Goal: Task Accomplishment & Management: Complete application form

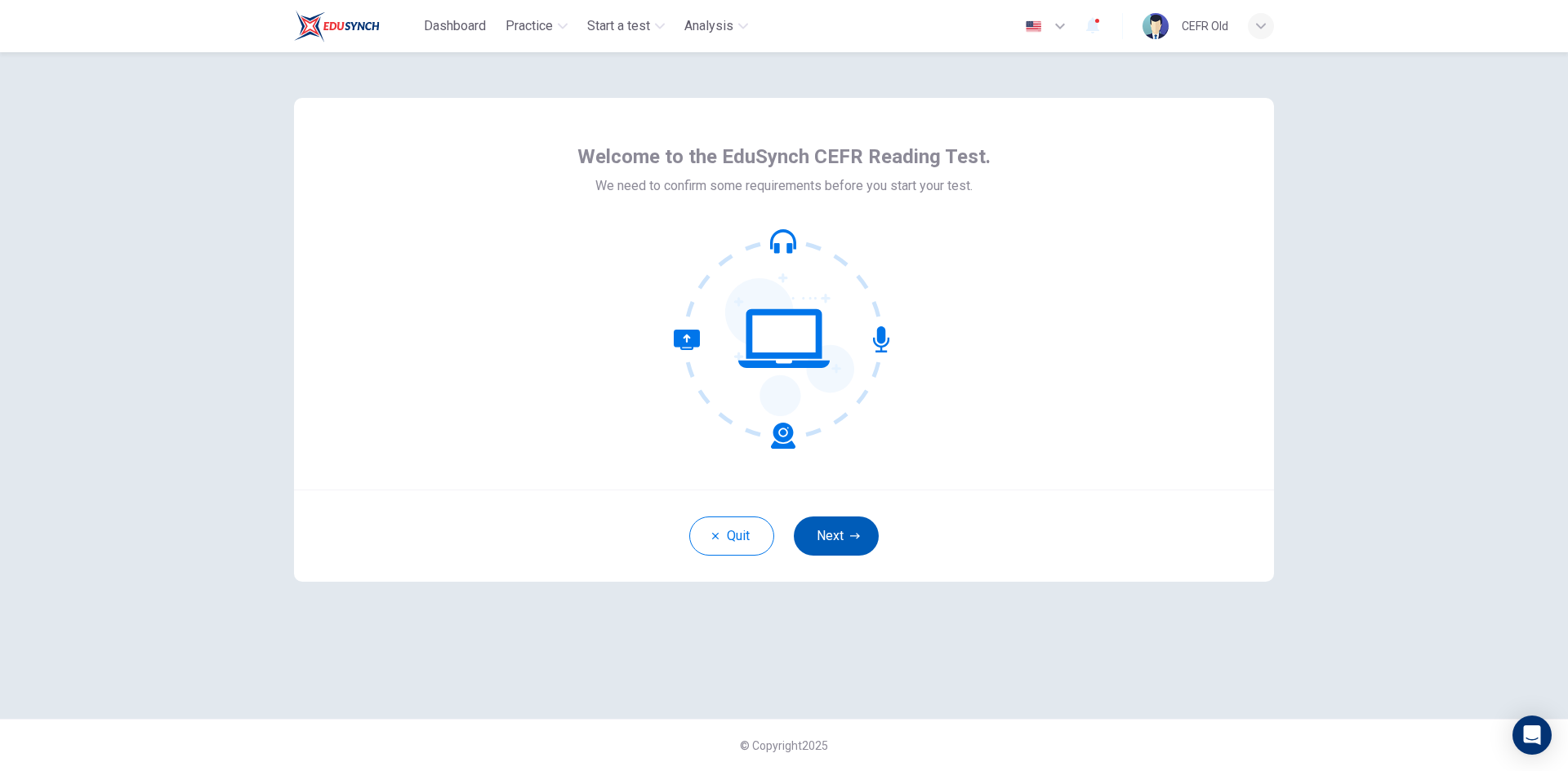
click at [847, 537] on button "Next" at bounding box center [836, 536] width 85 height 39
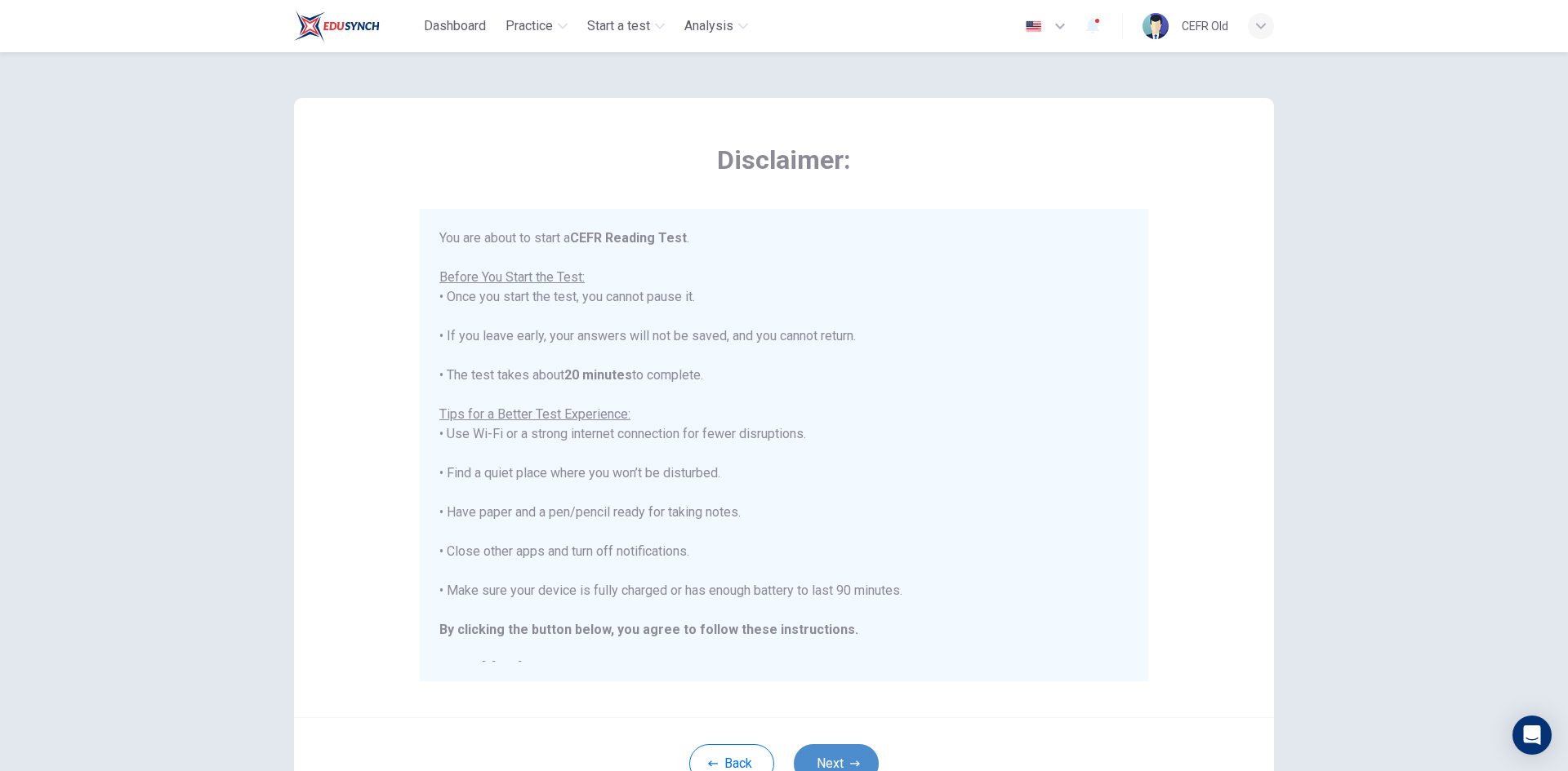
click at [845, 746] on button "Next" at bounding box center [836, 764] width 85 height 39
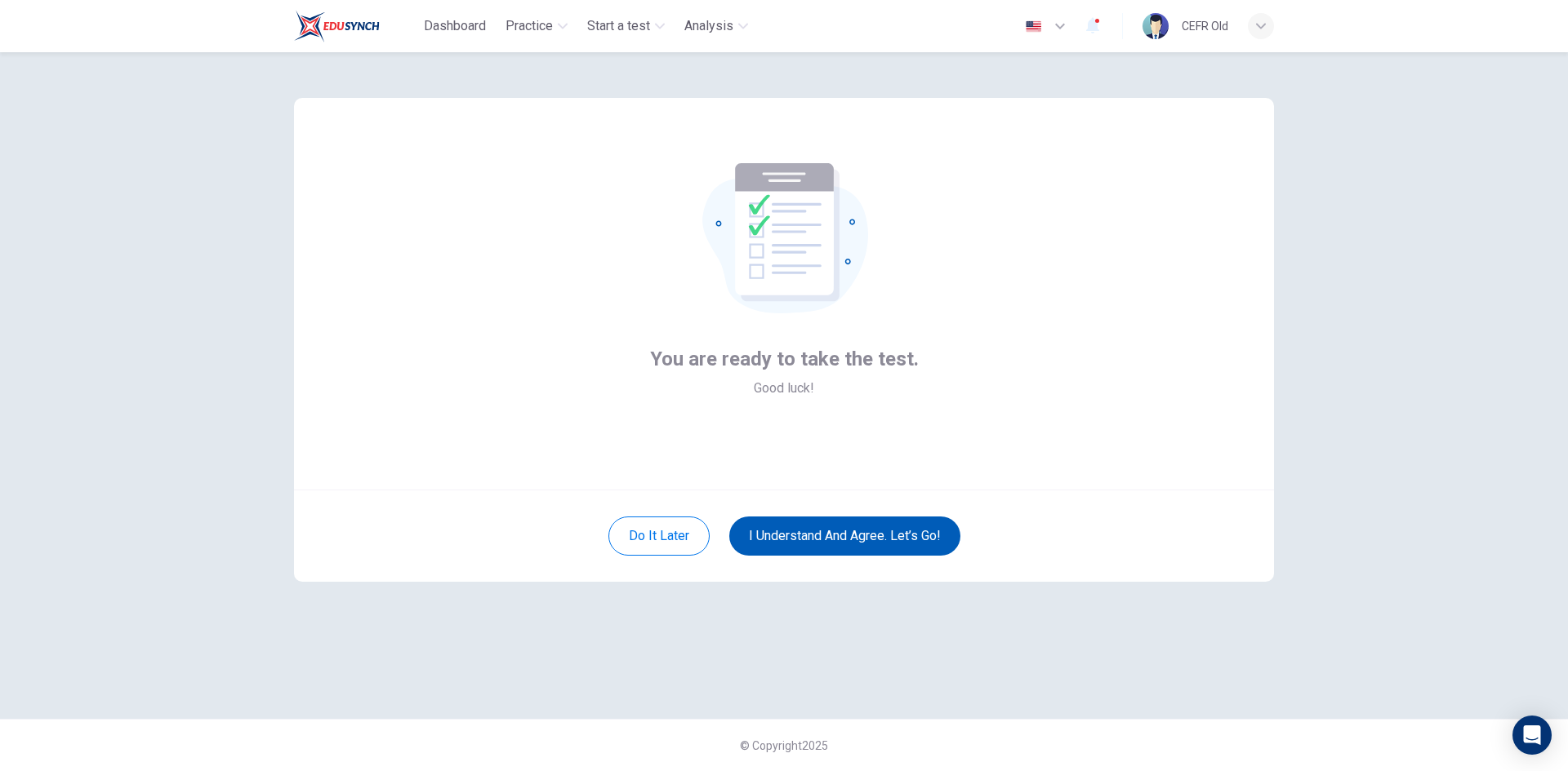
click at [872, 541] on button "I understand and agree. Let’s go!" at bounding box center [845, 536] width 231 height 39
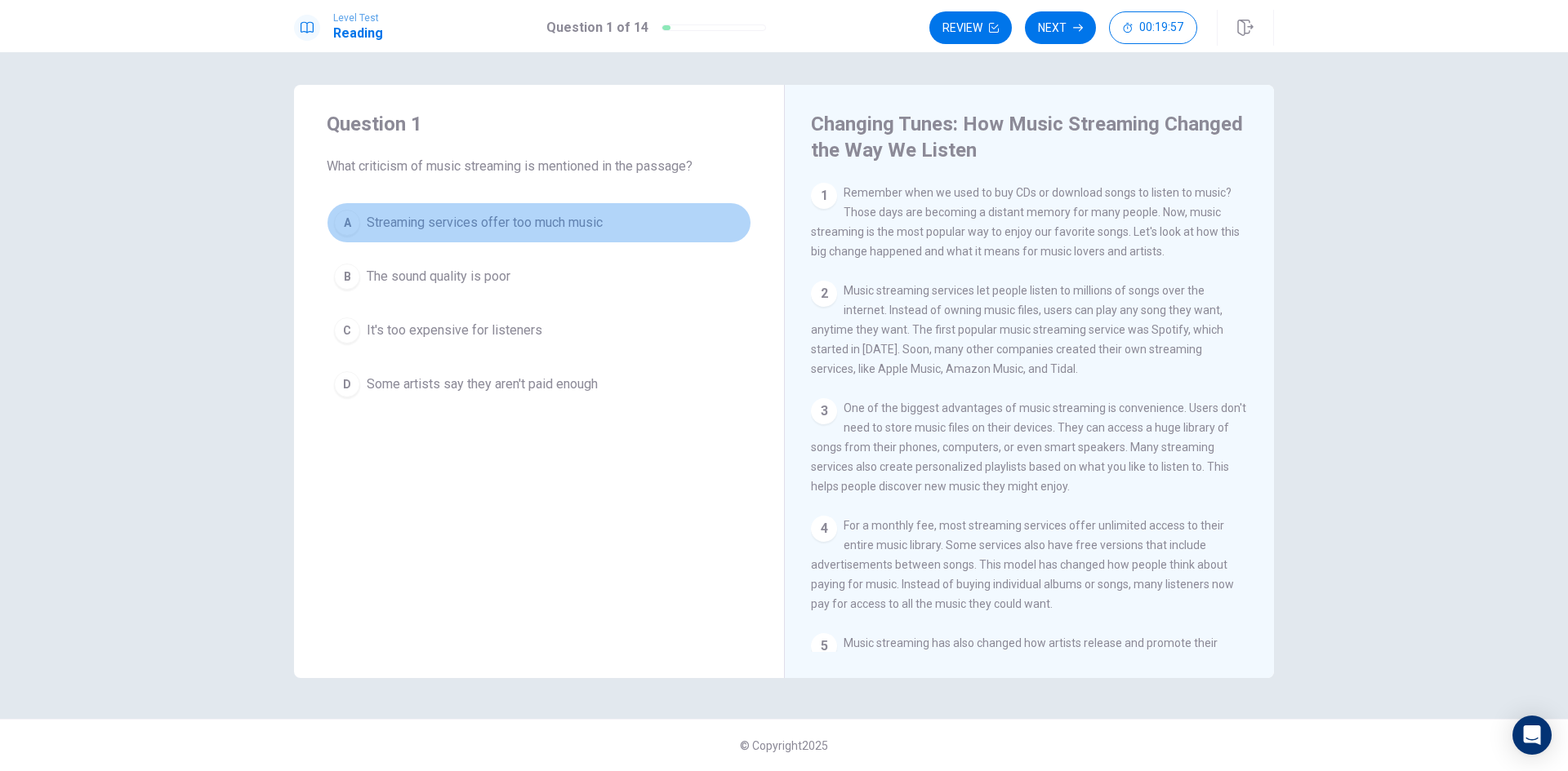
click at [610, 211] on button "A Streaming services offer too much music" at bounding box center [539, 223] width 425 height 41
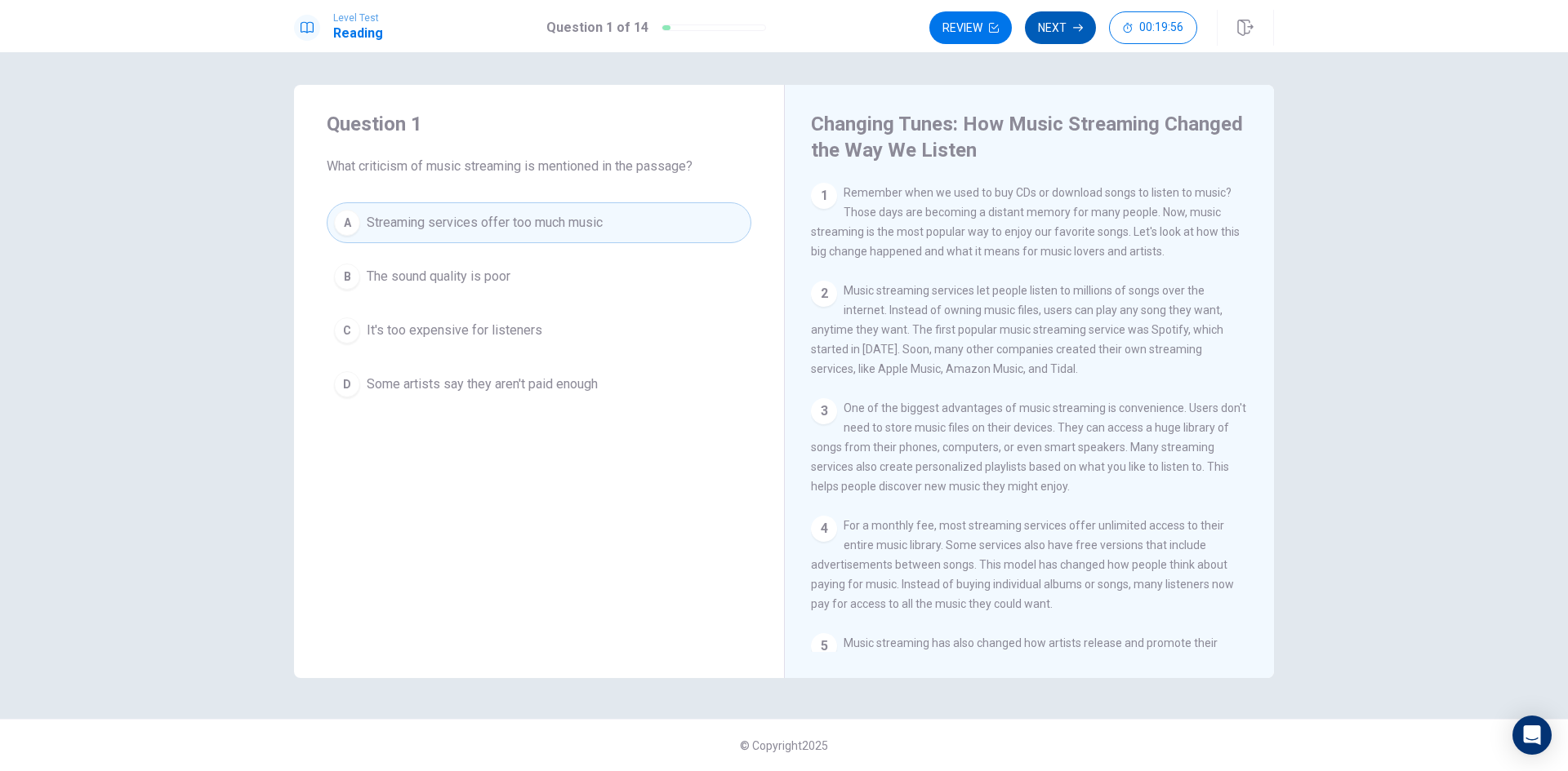
click at [1049, 40] on button "Next" at bounding box center [1060, 27] width 71 height 33
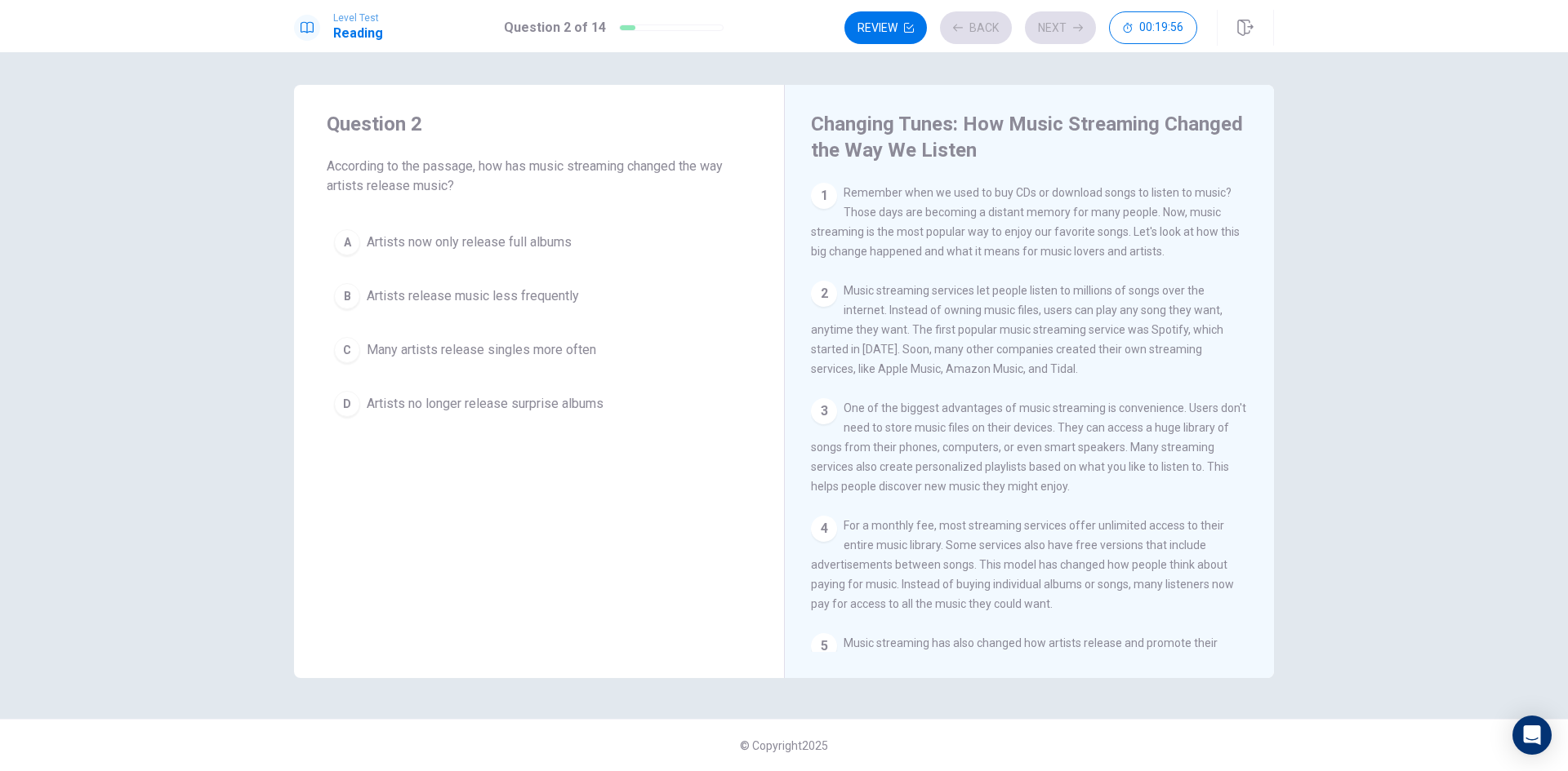
click at [570, 358] on span "Many artists release singles more often" at bounding box center [481, 350] width 230 height 19
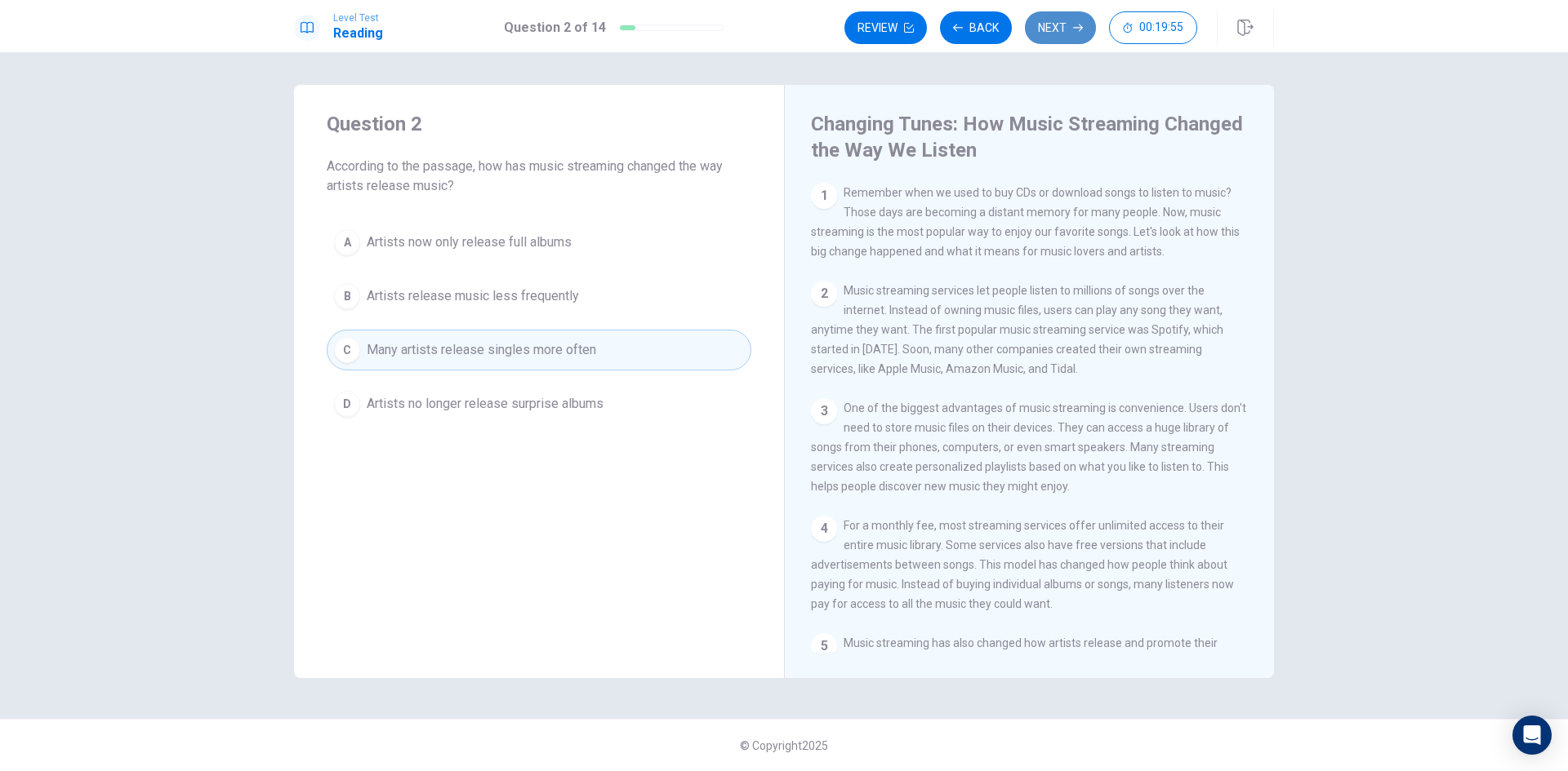
click at [1039, 39] on button "Next" at bounding box center [1060, 27] width 71 height 33
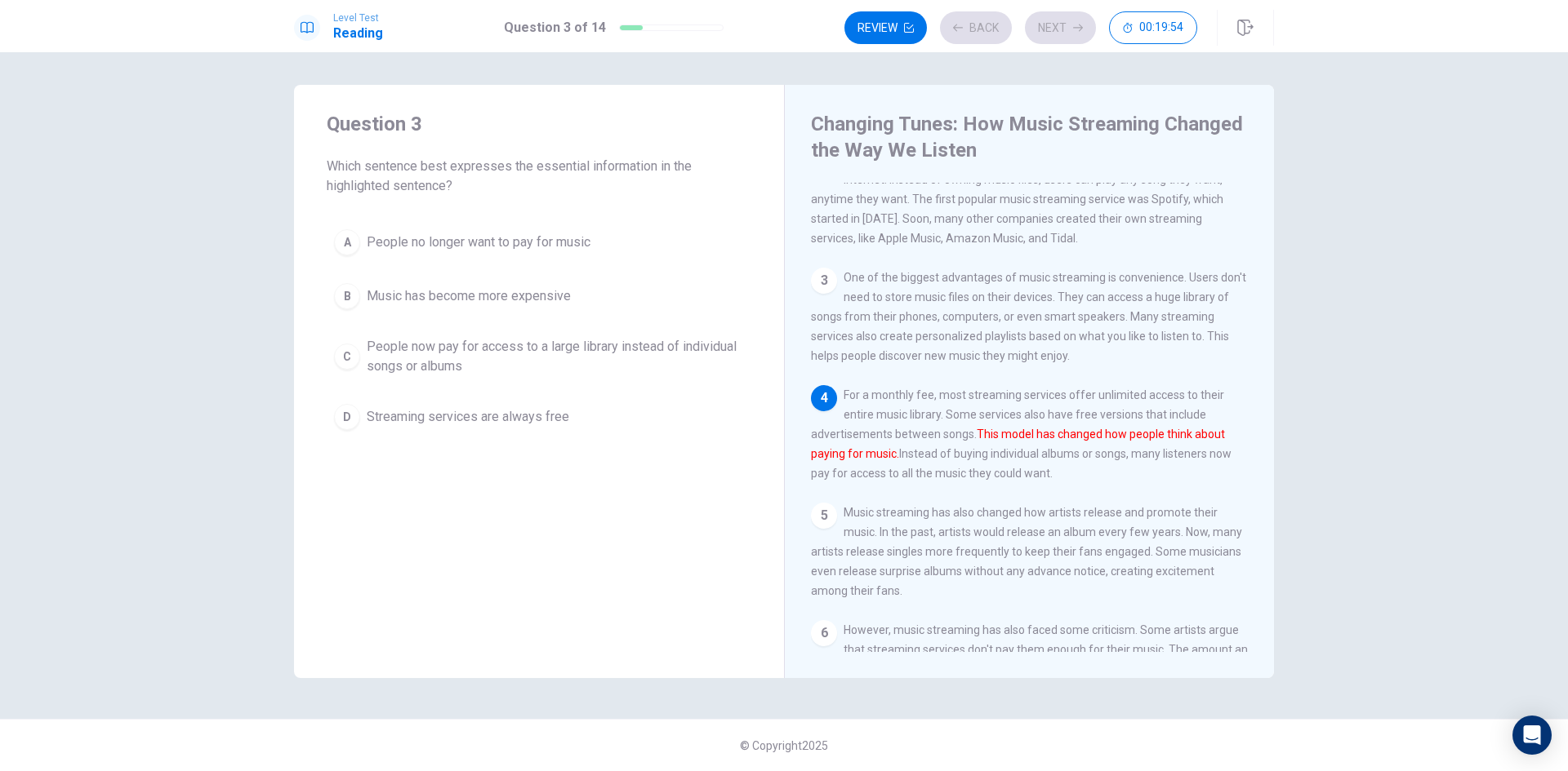
scroll to position [140, 0]
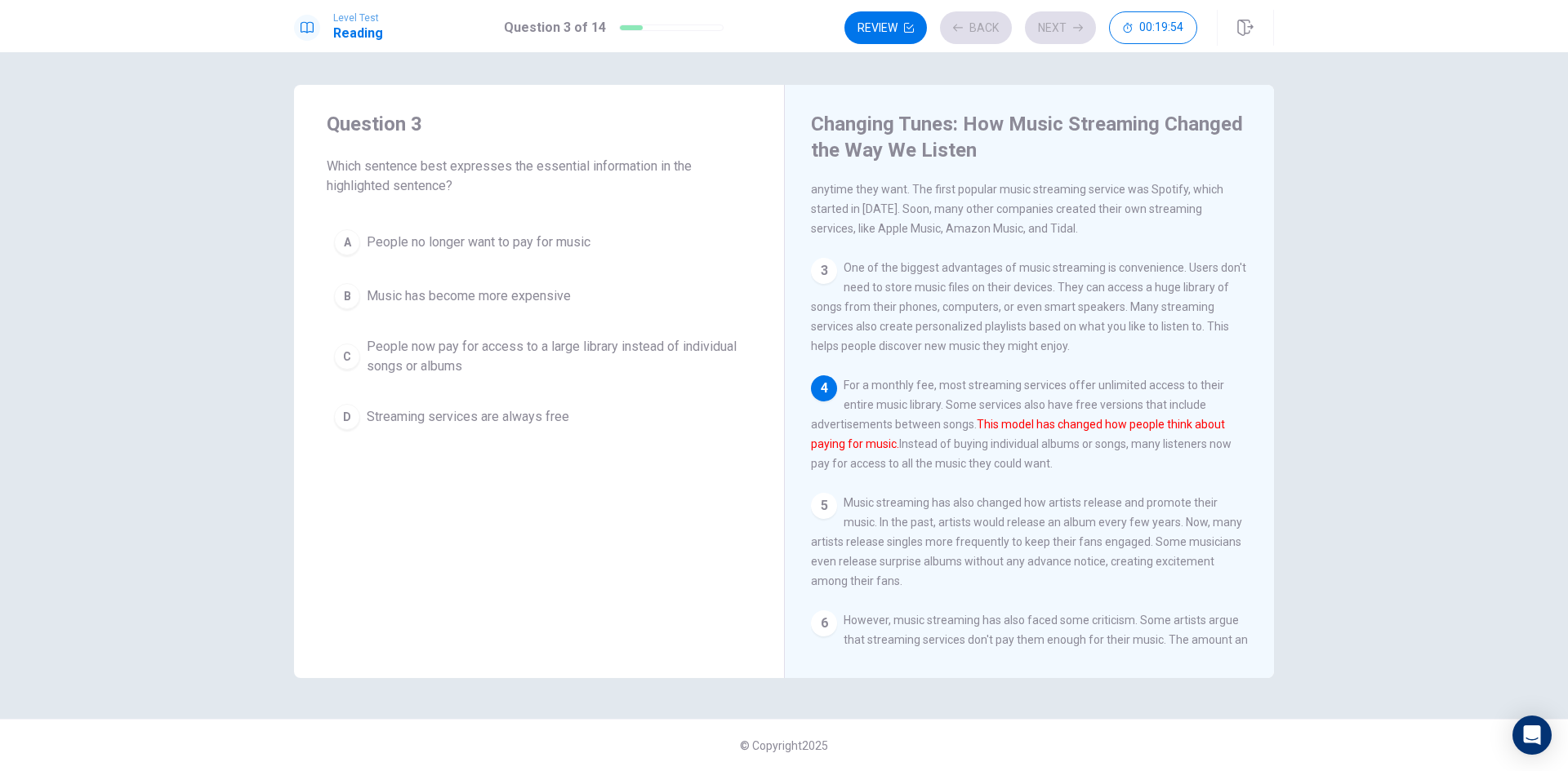
click at [594, 247] on button "A People no longer want to pay for music" at bounding box center [539, 242] width 425 height 41
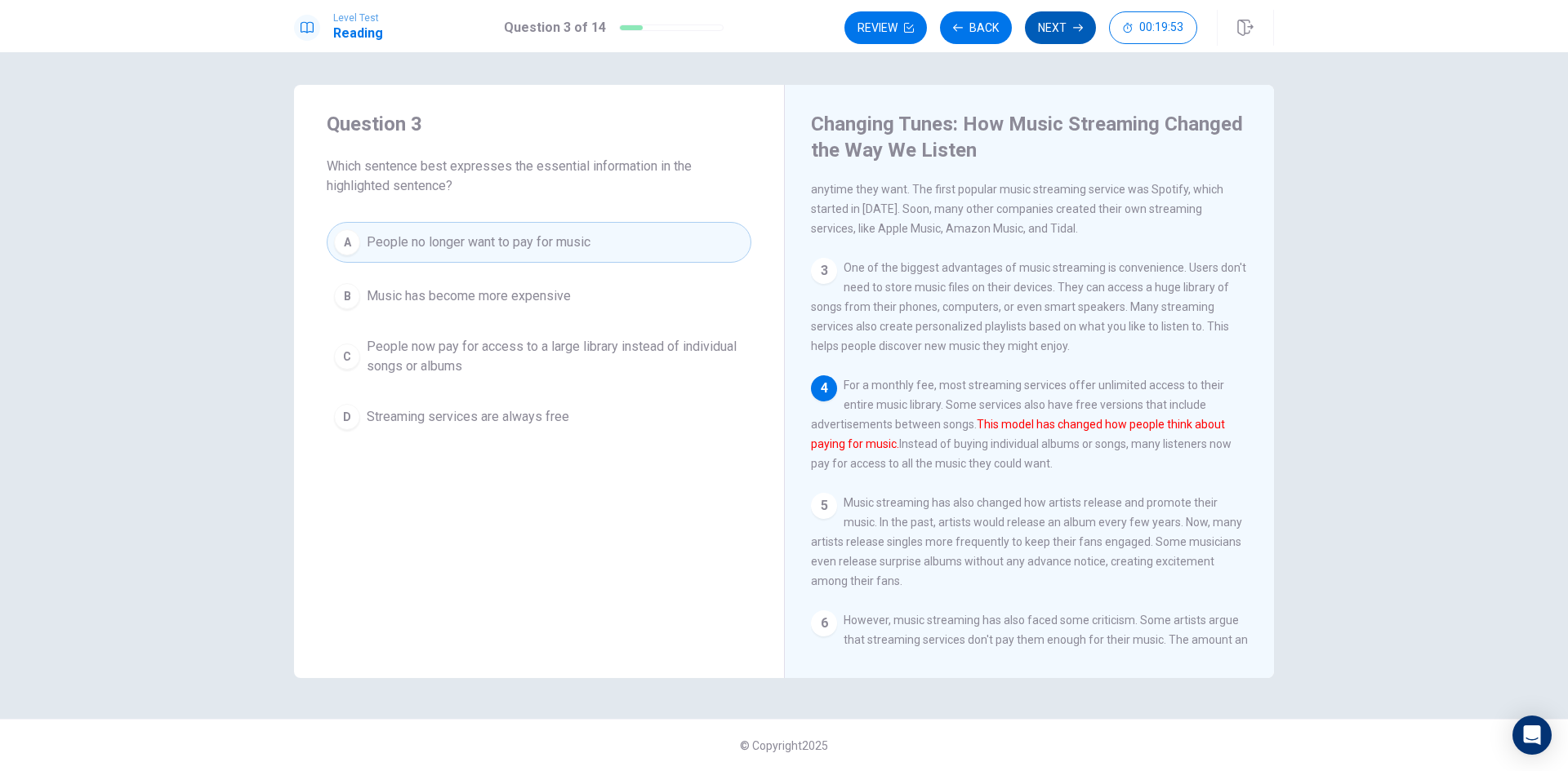
click at [1059, 27] on button "Next" at bounding box center [1060, 27] width 71 height 33
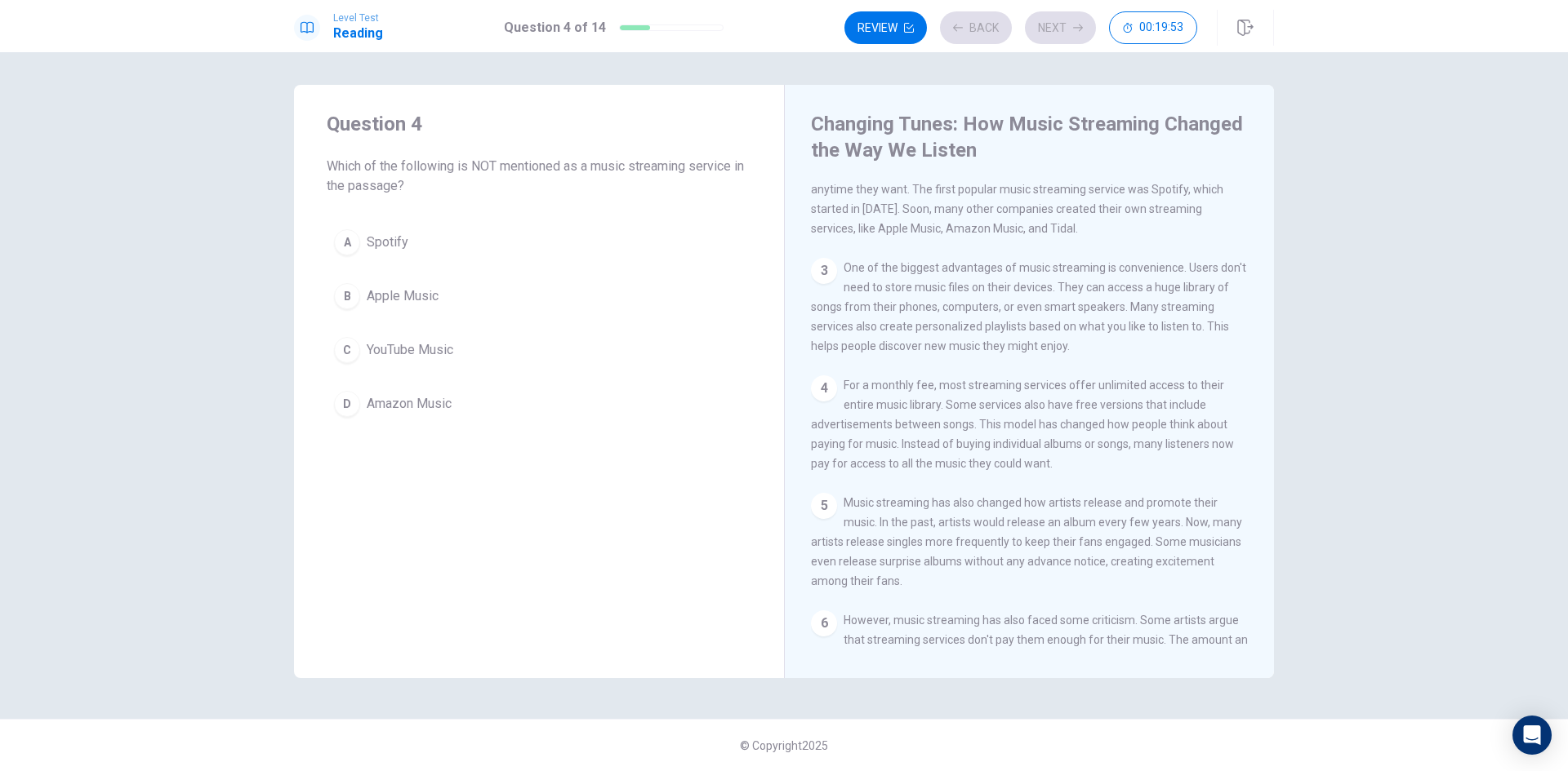
click at [627, 318] on div "A Spotify B Apple Music C YouTube Music D Amazon Music" at bounding box center [539, 322] width 425 height 202
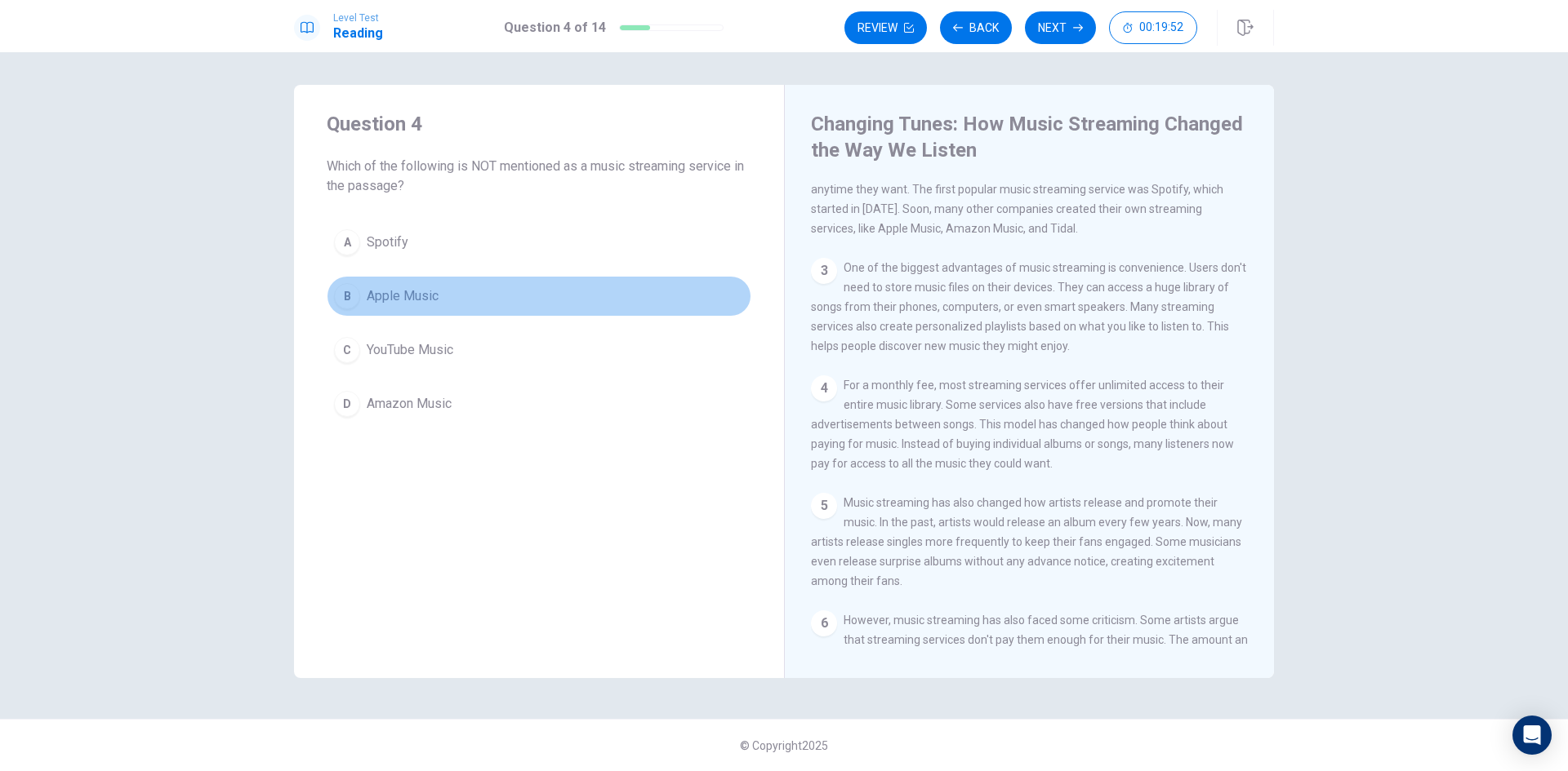
click at [627, 297] on button "B Apple Music" at bounding box center [539, 296] width 425 height 41
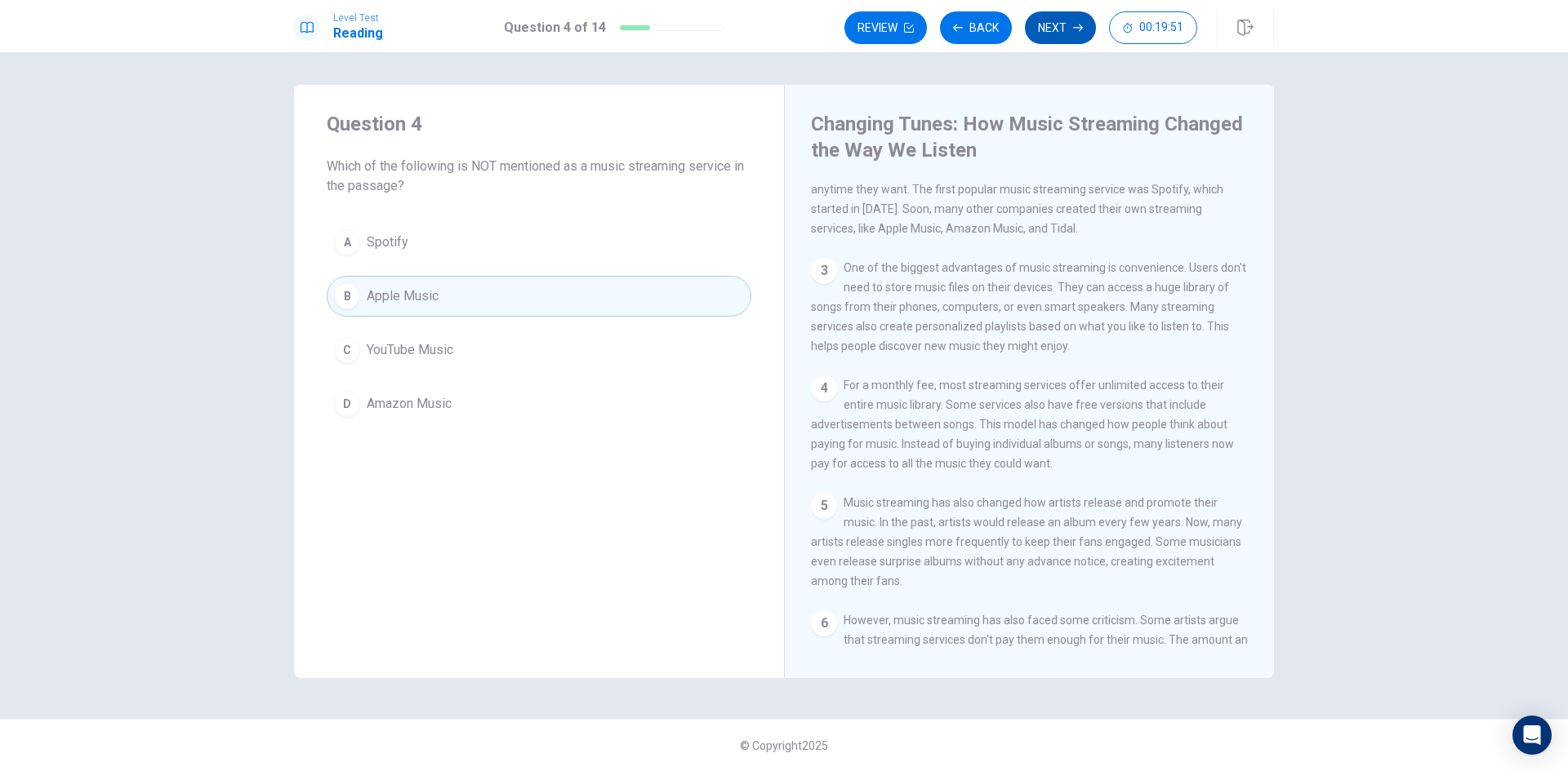
click at [1066, 32] on button "Next" at bounding box center [1060, 27] width 71 height 33
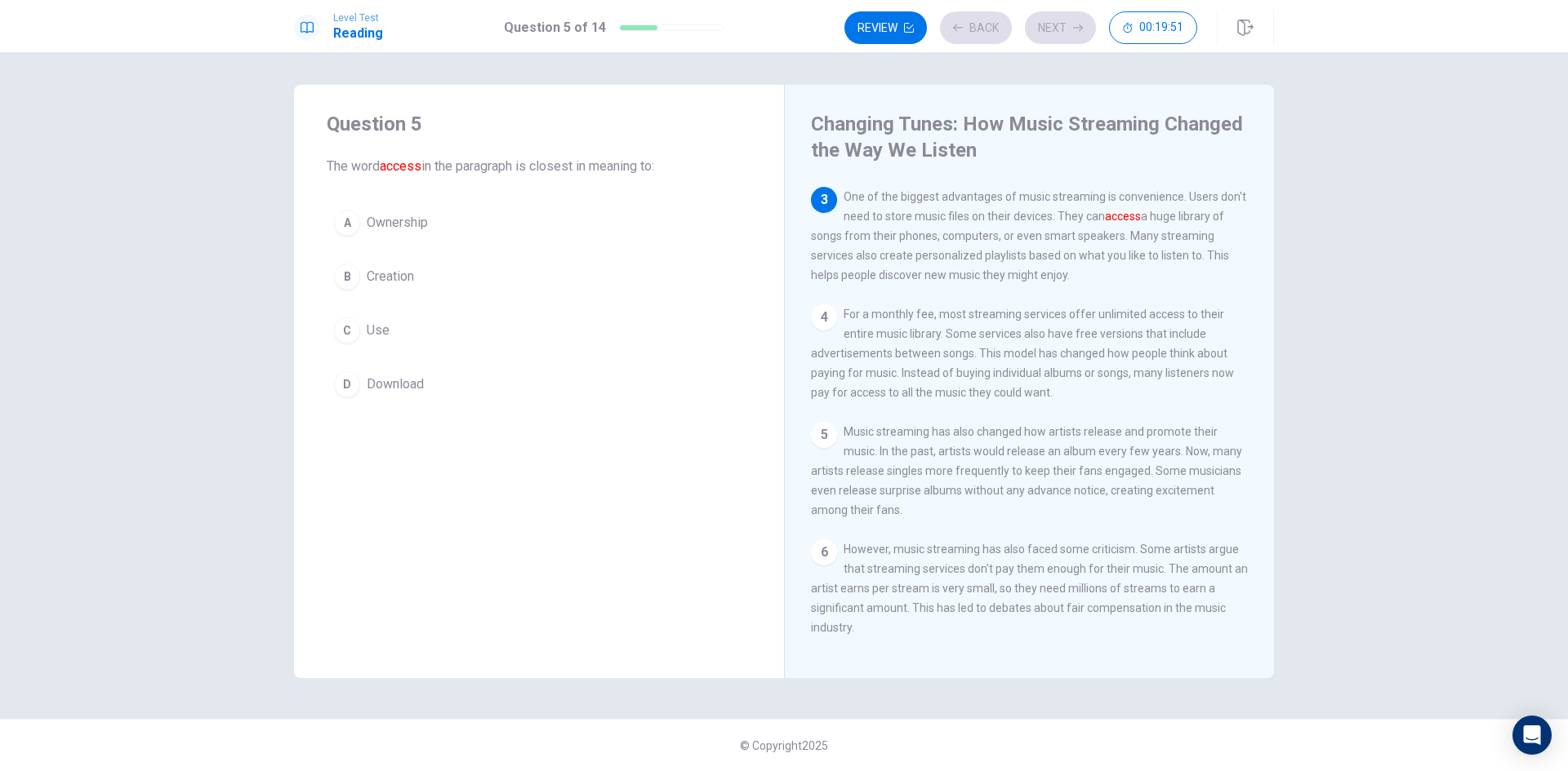
scroll to position [223, 0]
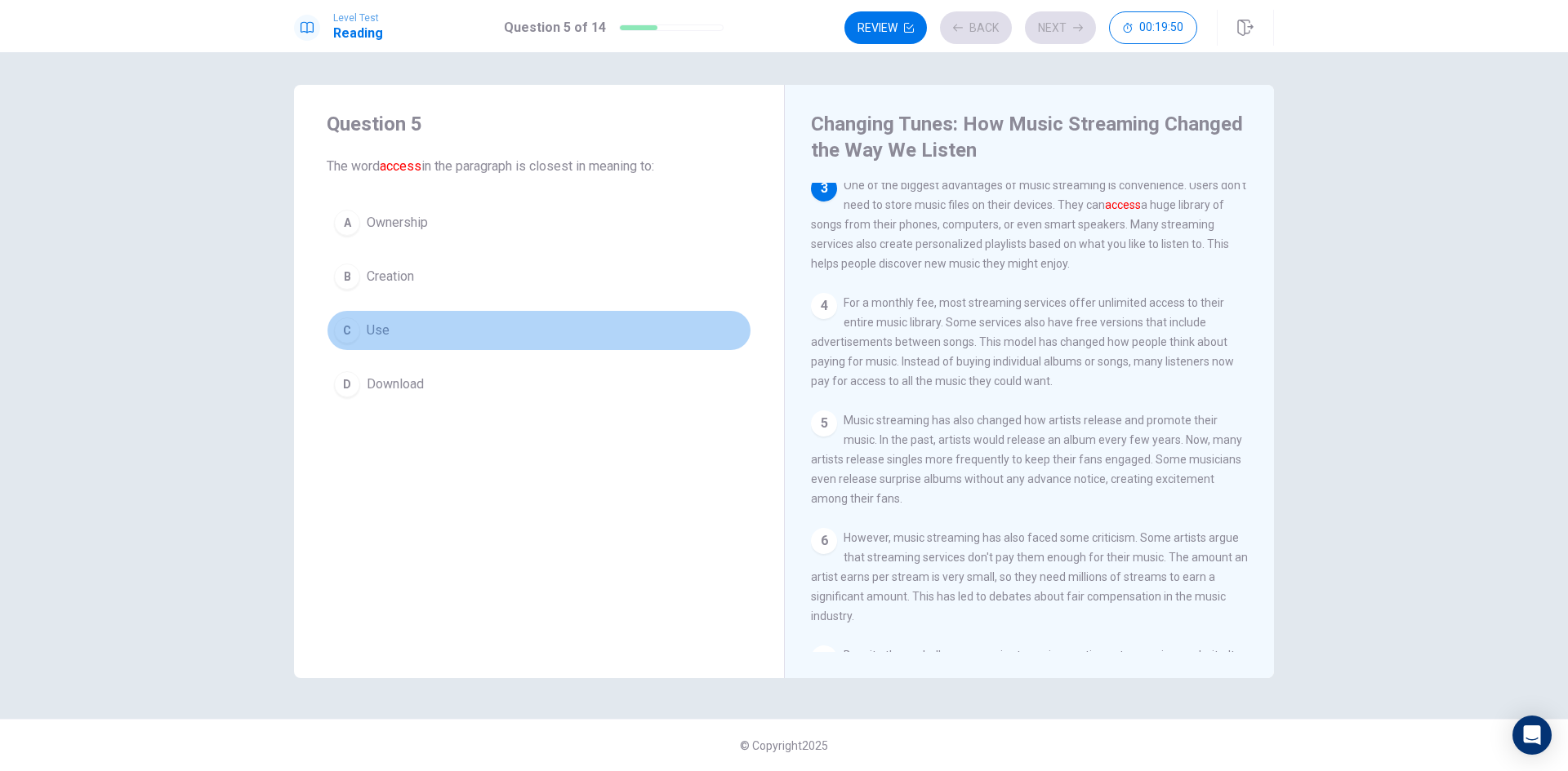
click at [654, 334] on button "C Use" at bounding box center [539, 330] width 425 height 41
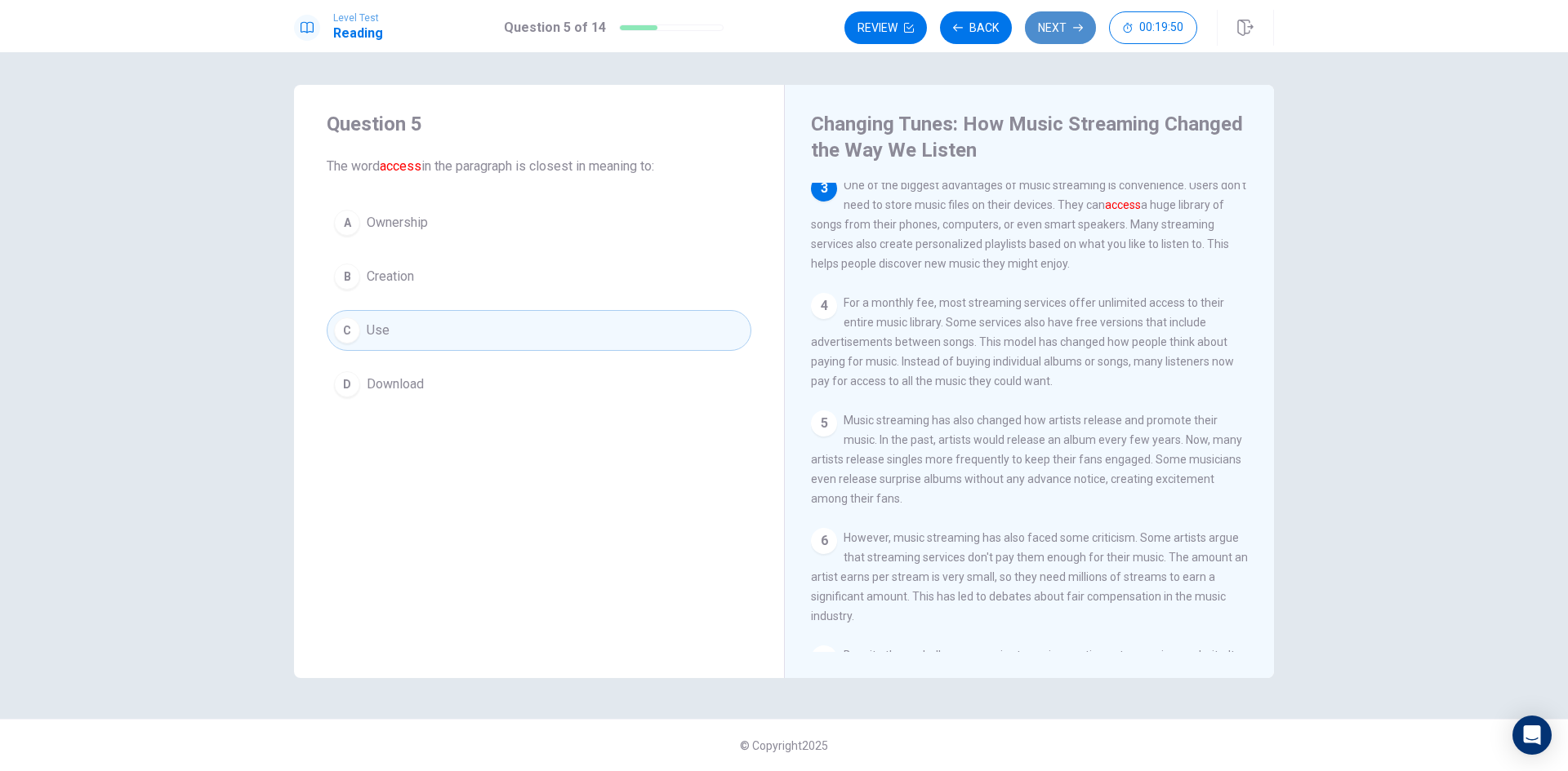
click at [1038, 13] on button "Next" at bounding box center [1060, 27] width 71 height 33
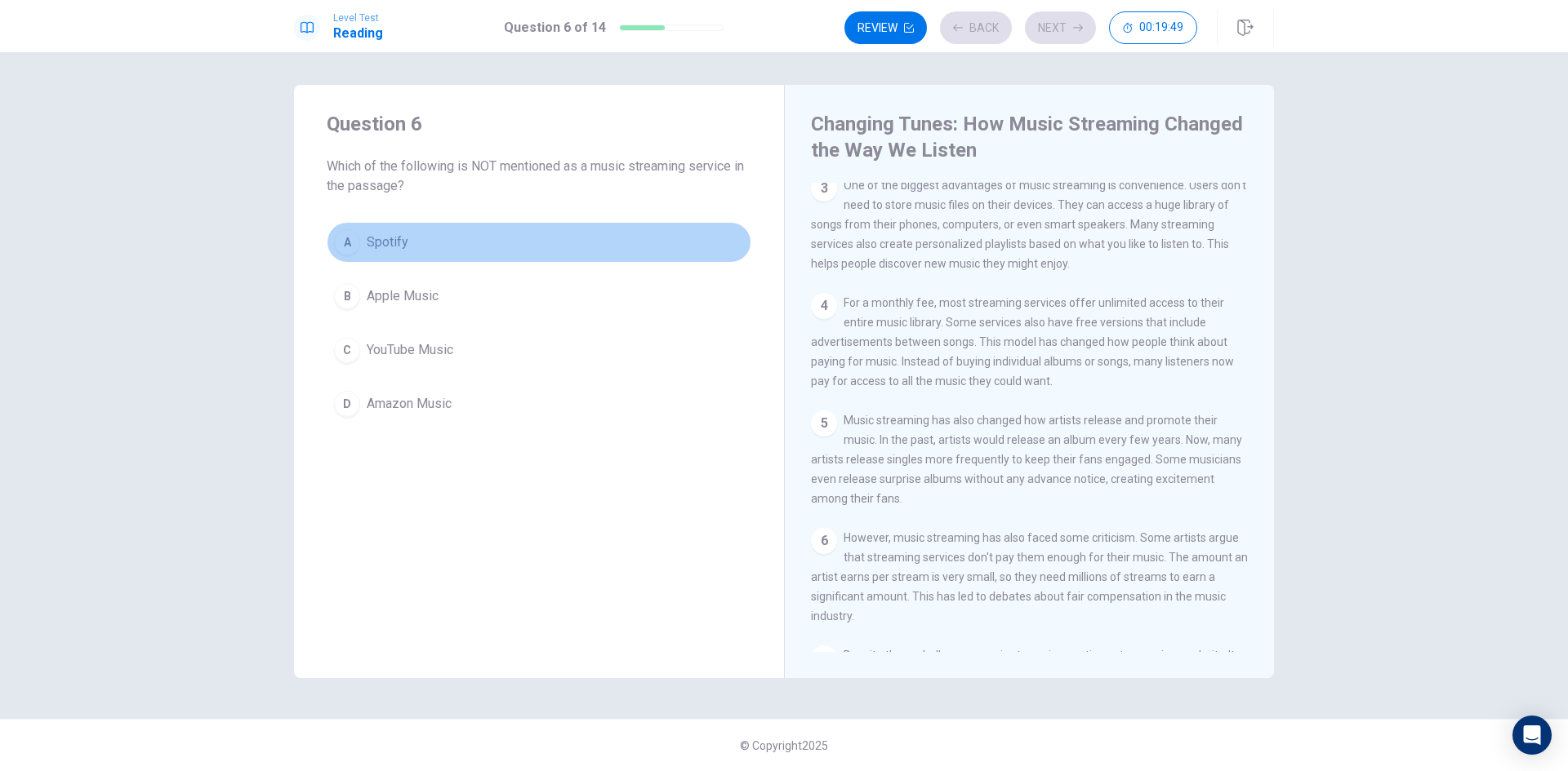
click at [628, 253] on button "A Spotify" at bounding box center [539, 242] width 425 height 41
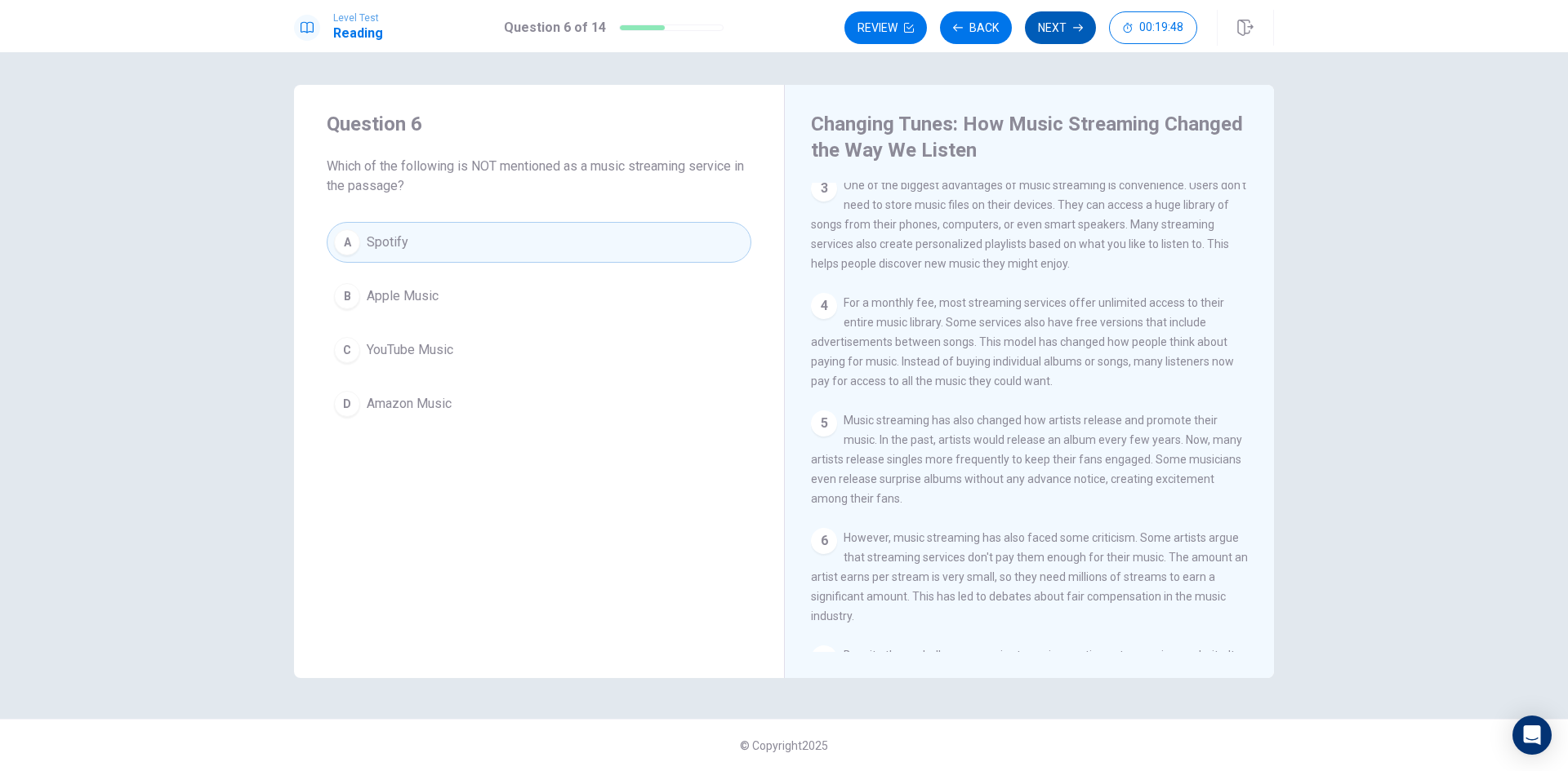
click at [1051, 27] on button "Next" at bounding box center [1060, 27] width 71 height 33
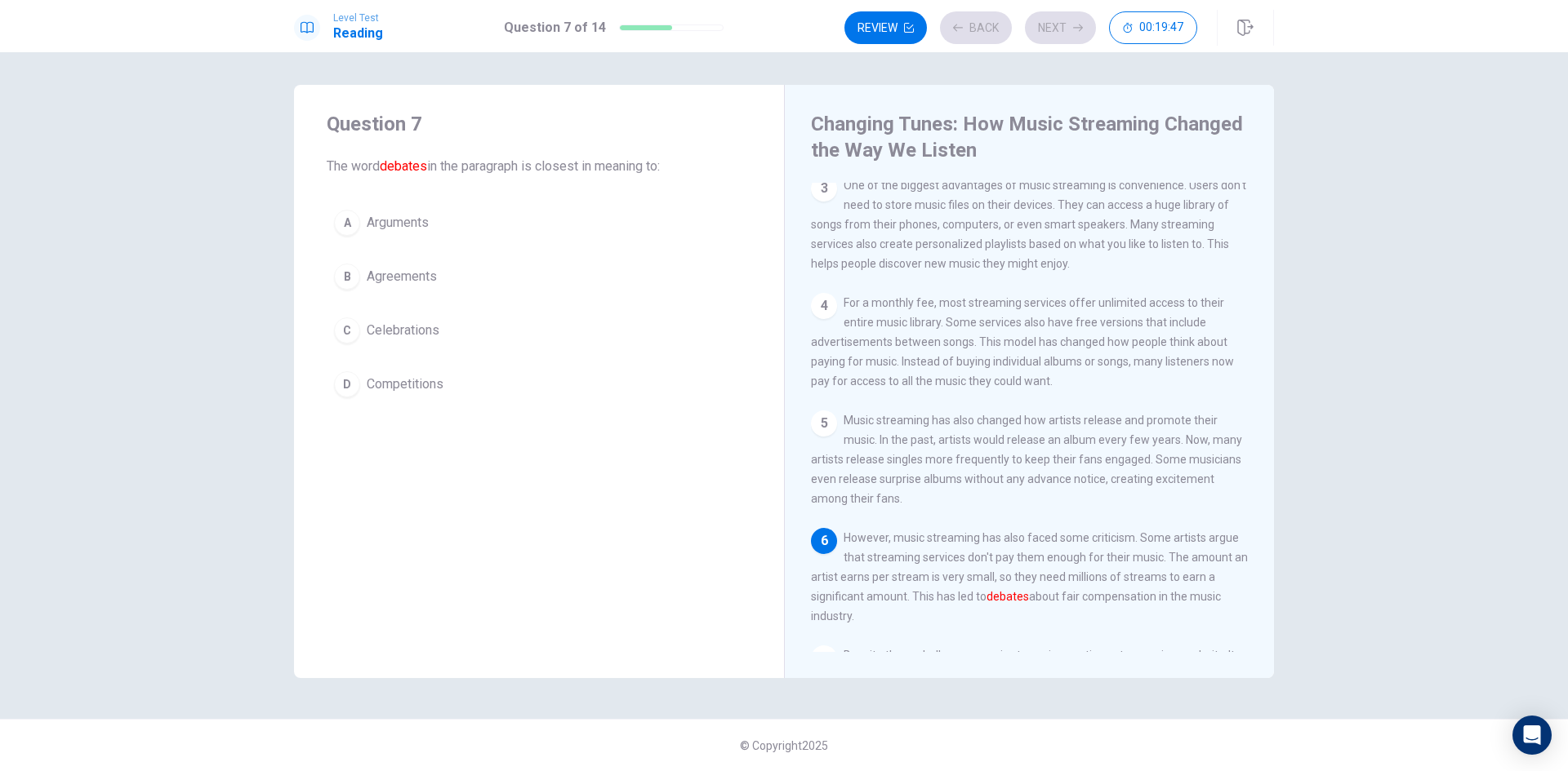
scroll to position [341, 0]
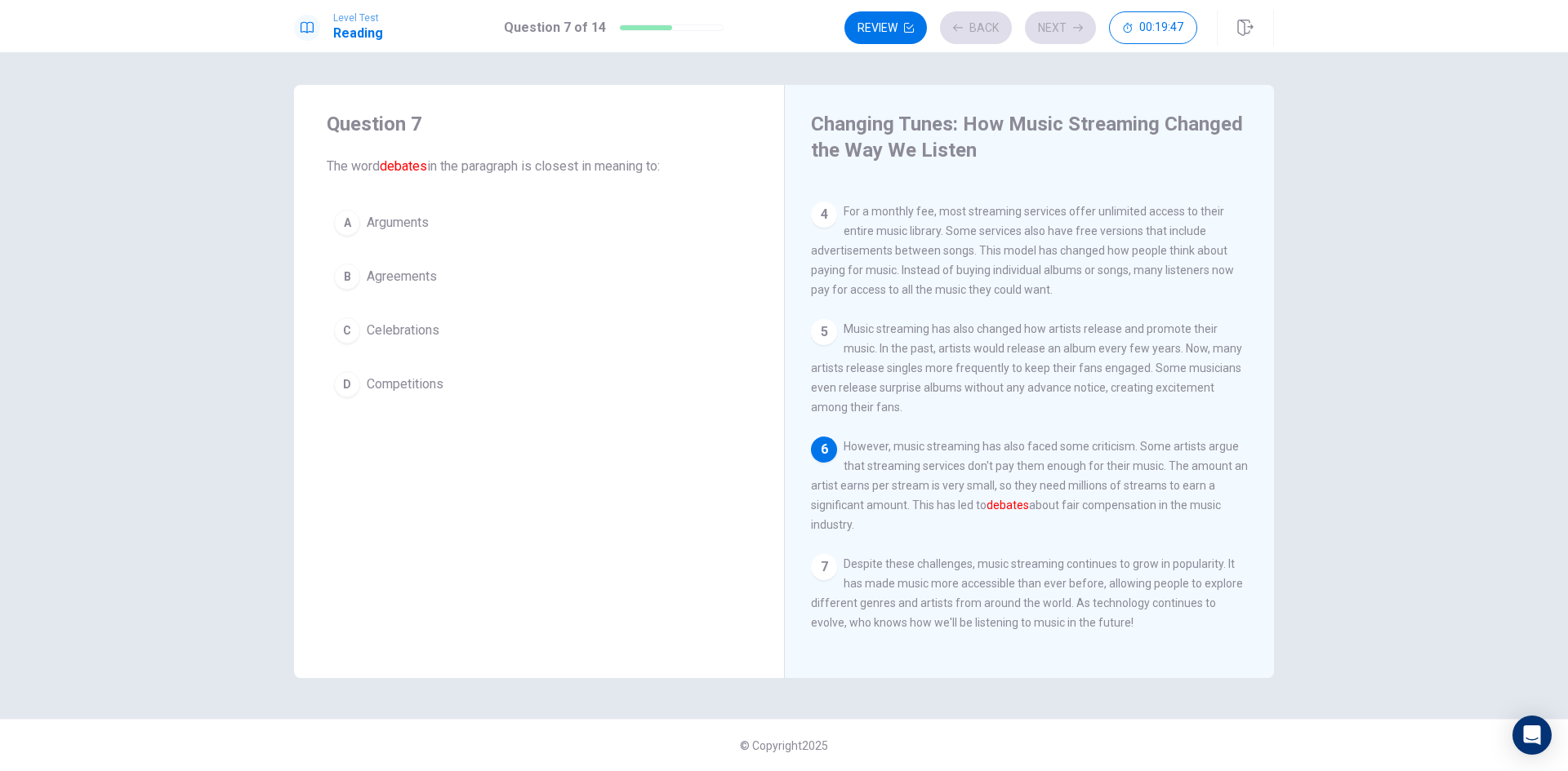
click at [594, 392] on button "D Competitions" at bounding box center [539, 384] width 425 height 41
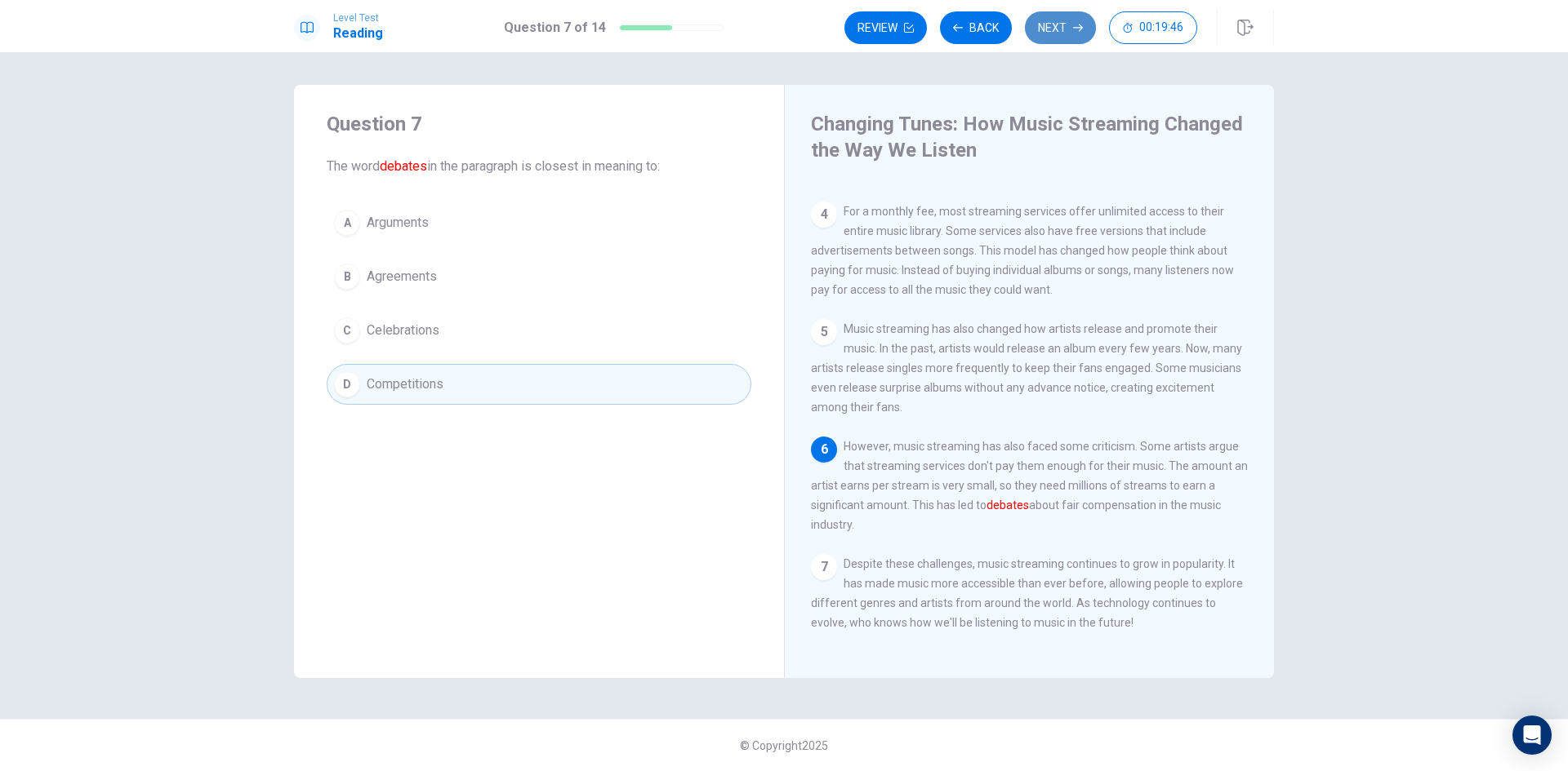
click at [1078, 31] on icon "button" at bounding box center [1078, 27] width 10 height 10
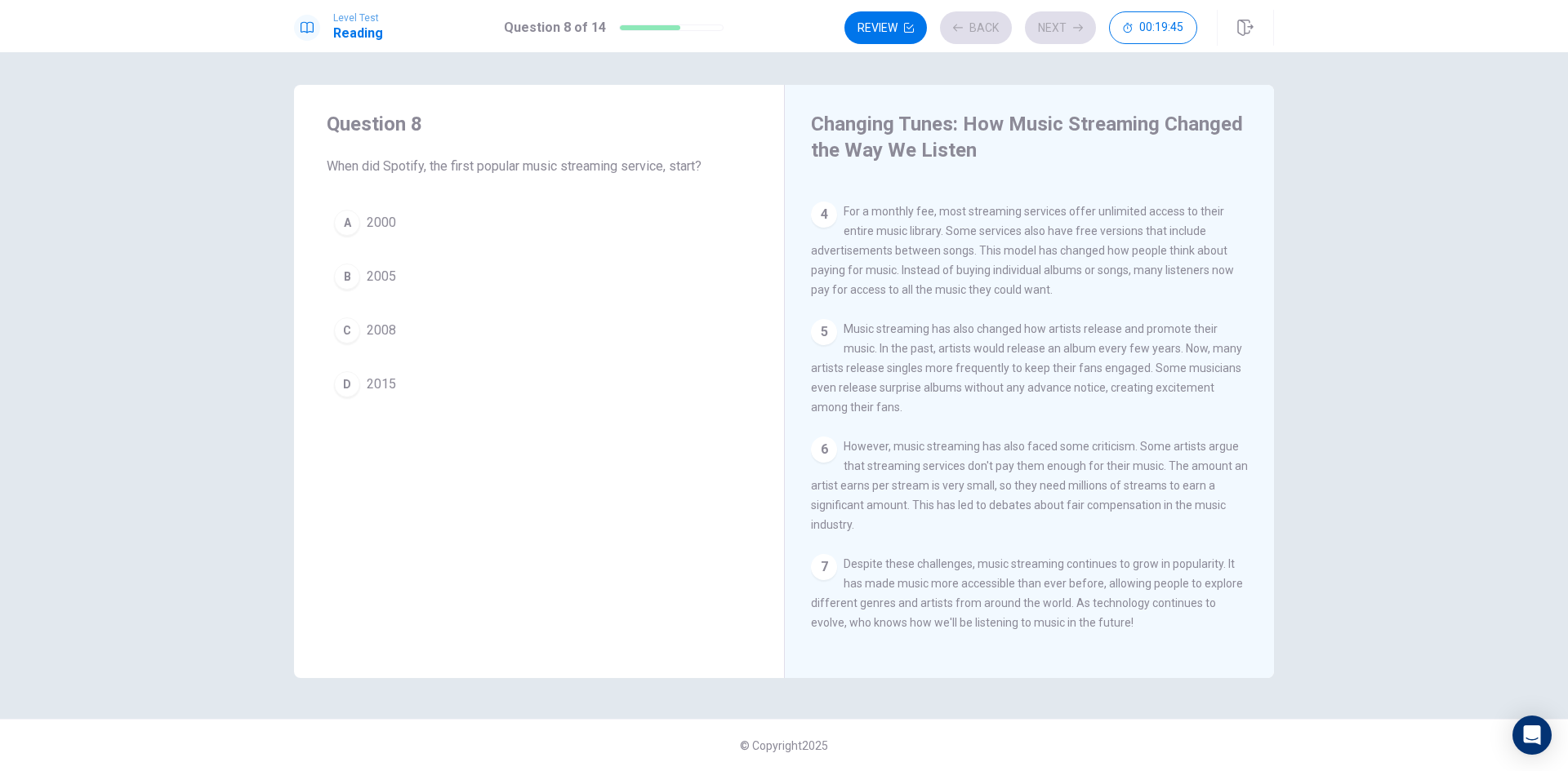
click at [674, 273] on button "B 2005" at bounding box center [539, 276] width 425 height 41
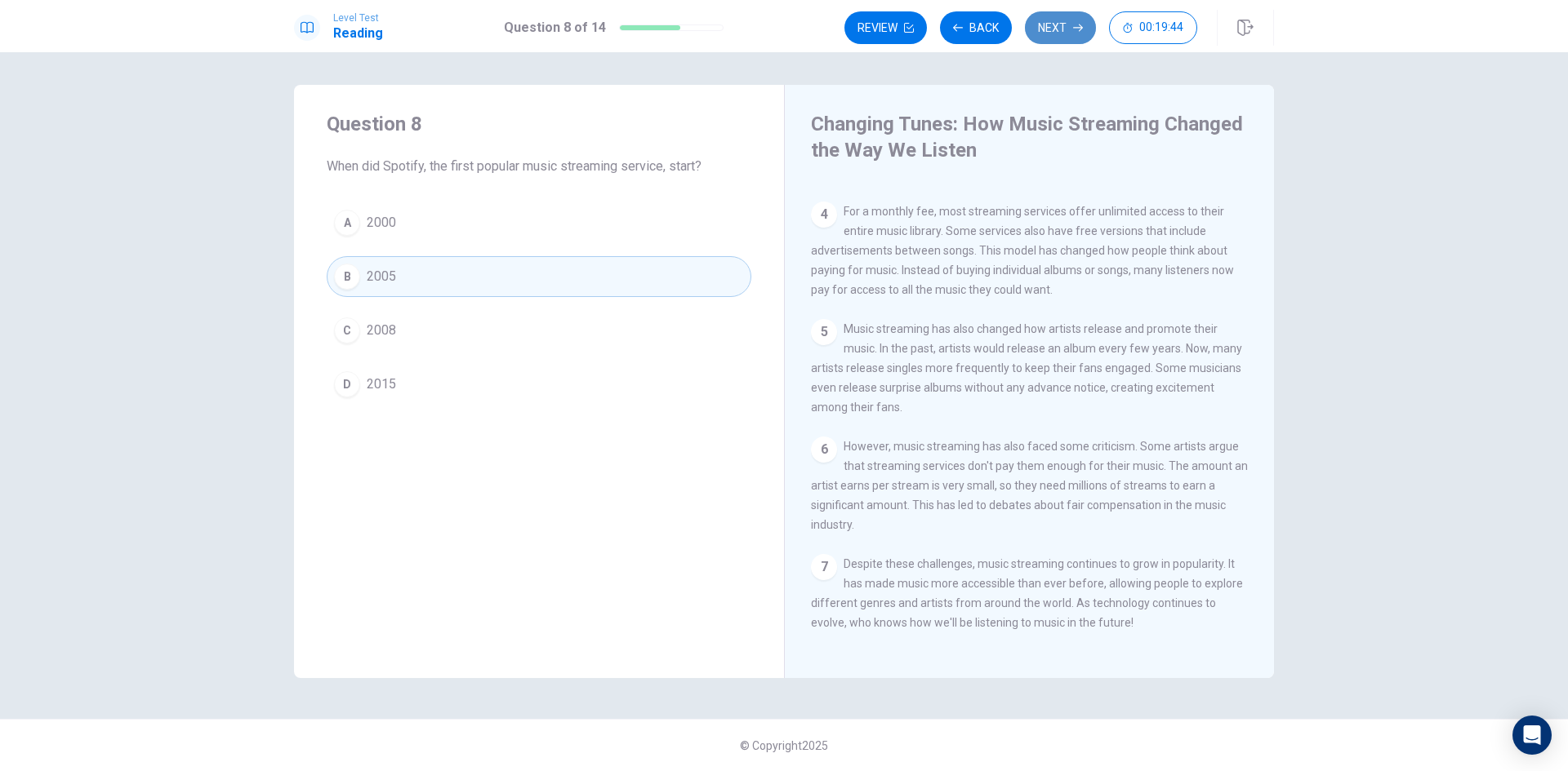
click at [1072, 18] on button "Next" at bounding box center [1060, 27] width 71 height 33
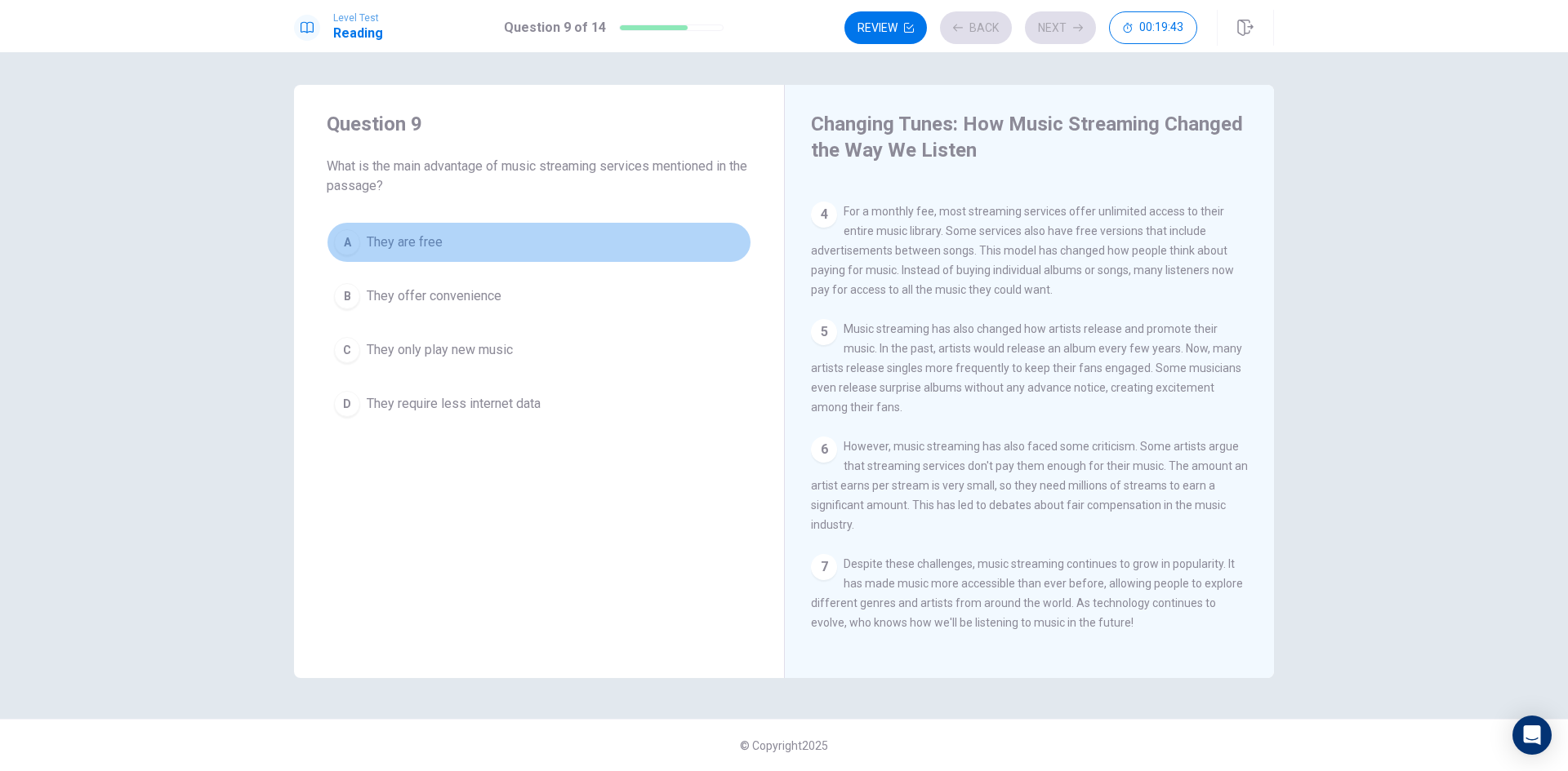
click at [700, 223] on button "A They are free" at bounding box center [539, 242] width 425 height 41
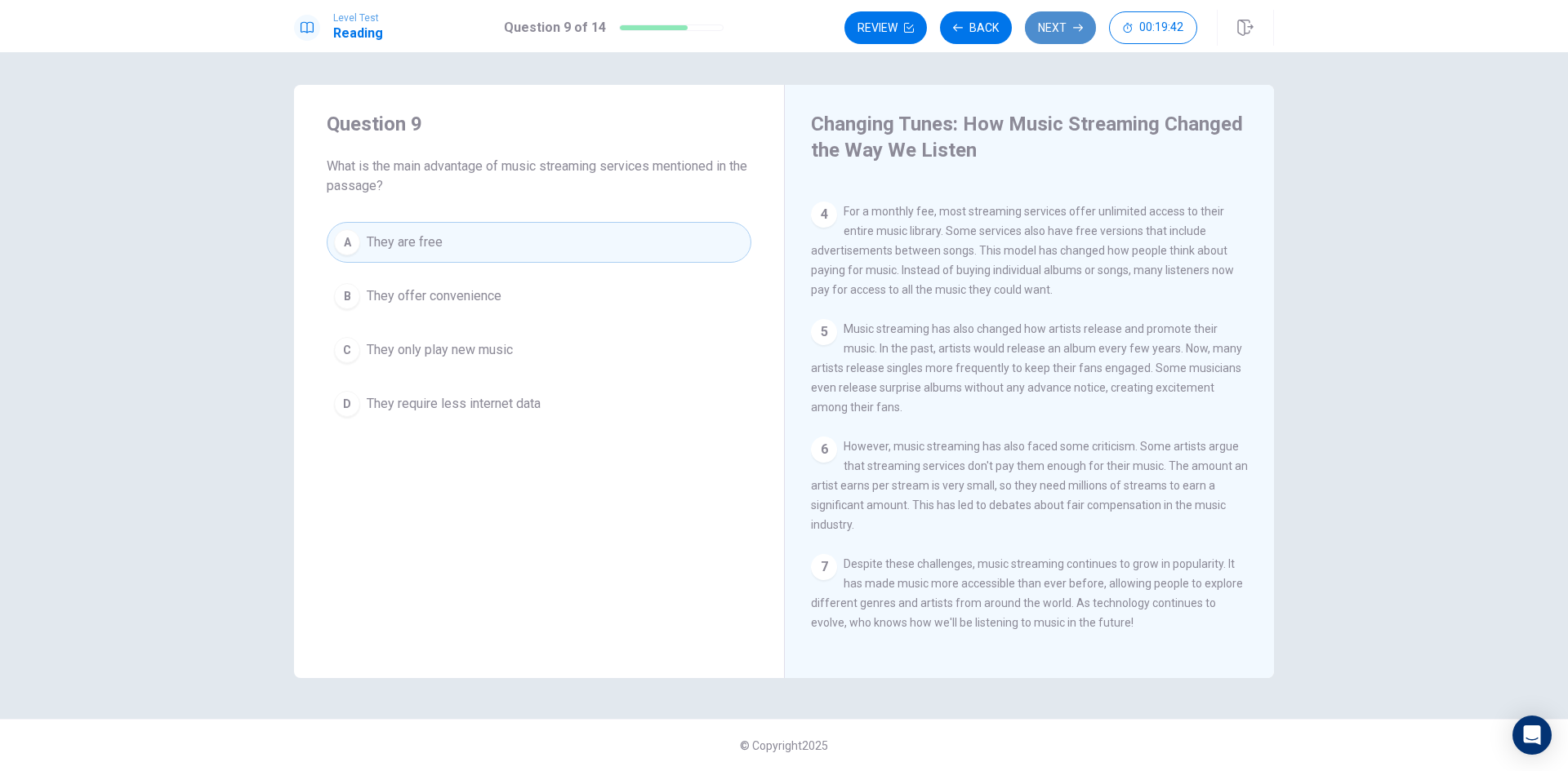
click at [1066, 33] on button "Next" at bounding box center [1060, 27] width 71 height 33
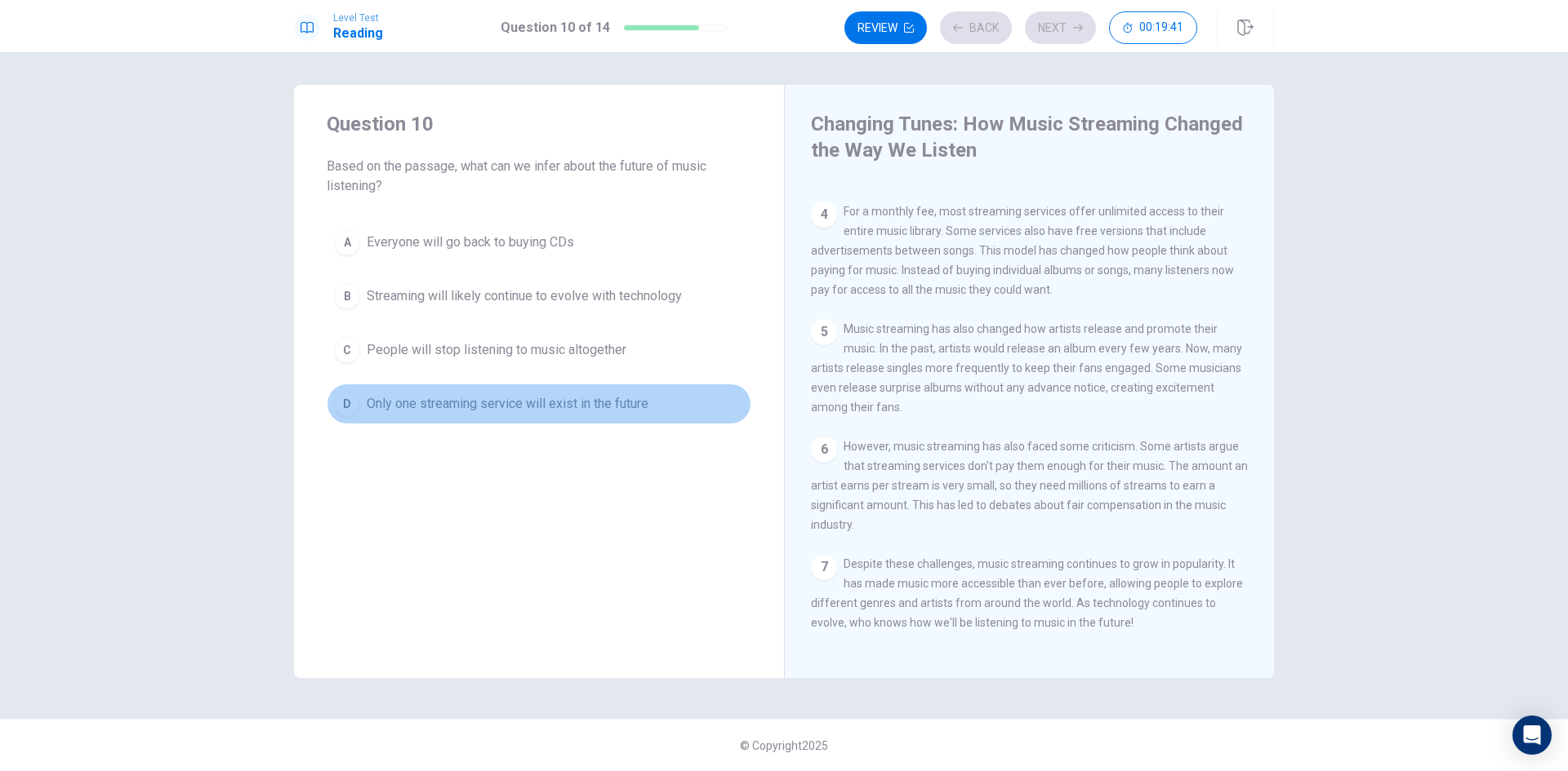
click at [668, 404] on button "D Only one streaming service will exist in the future" at bounding box center [539, 404] width 425 height 41
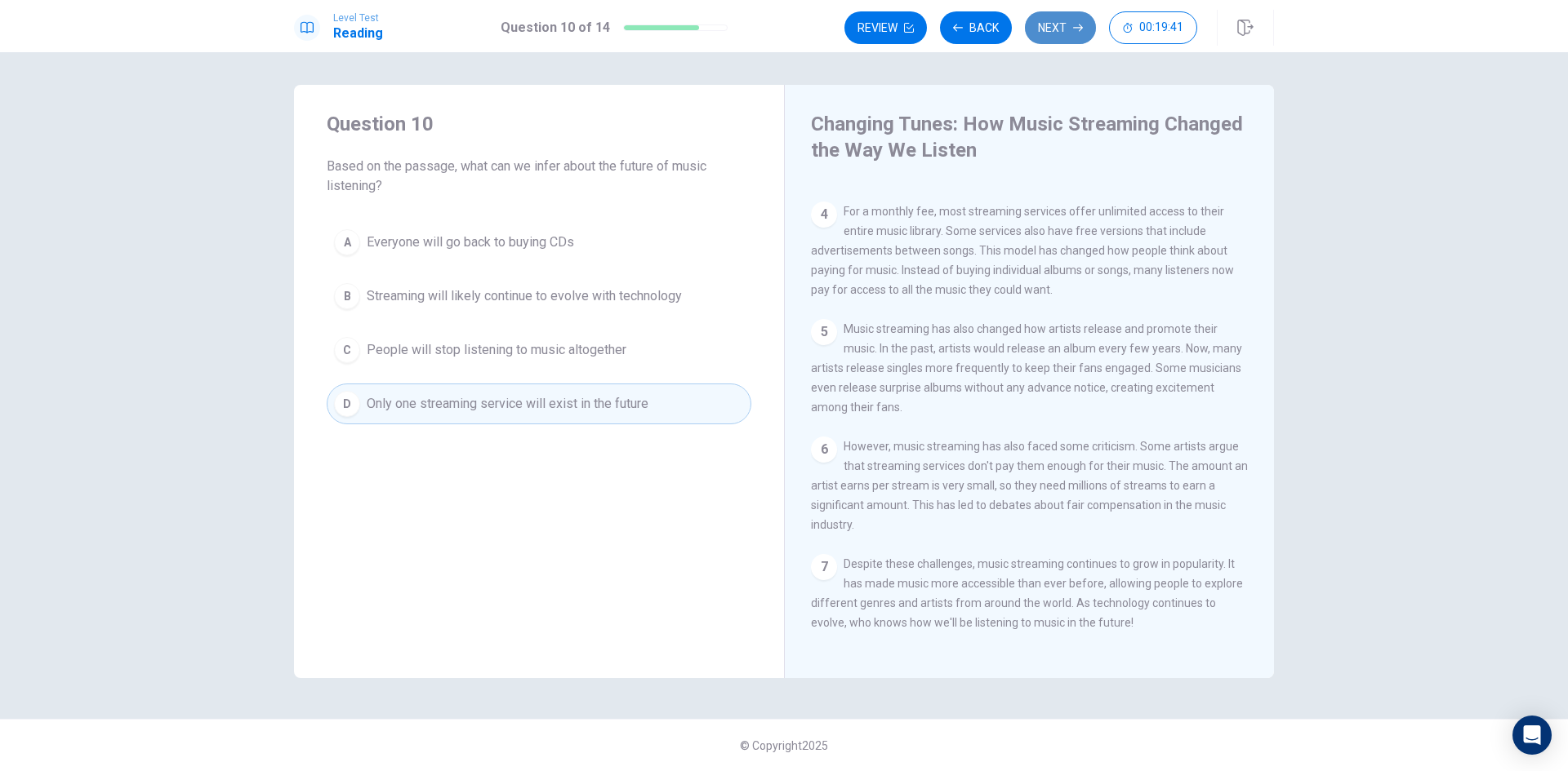
click at [1065, 34] on button "Next" at bounding box center [1060, 27] width 71 height 33
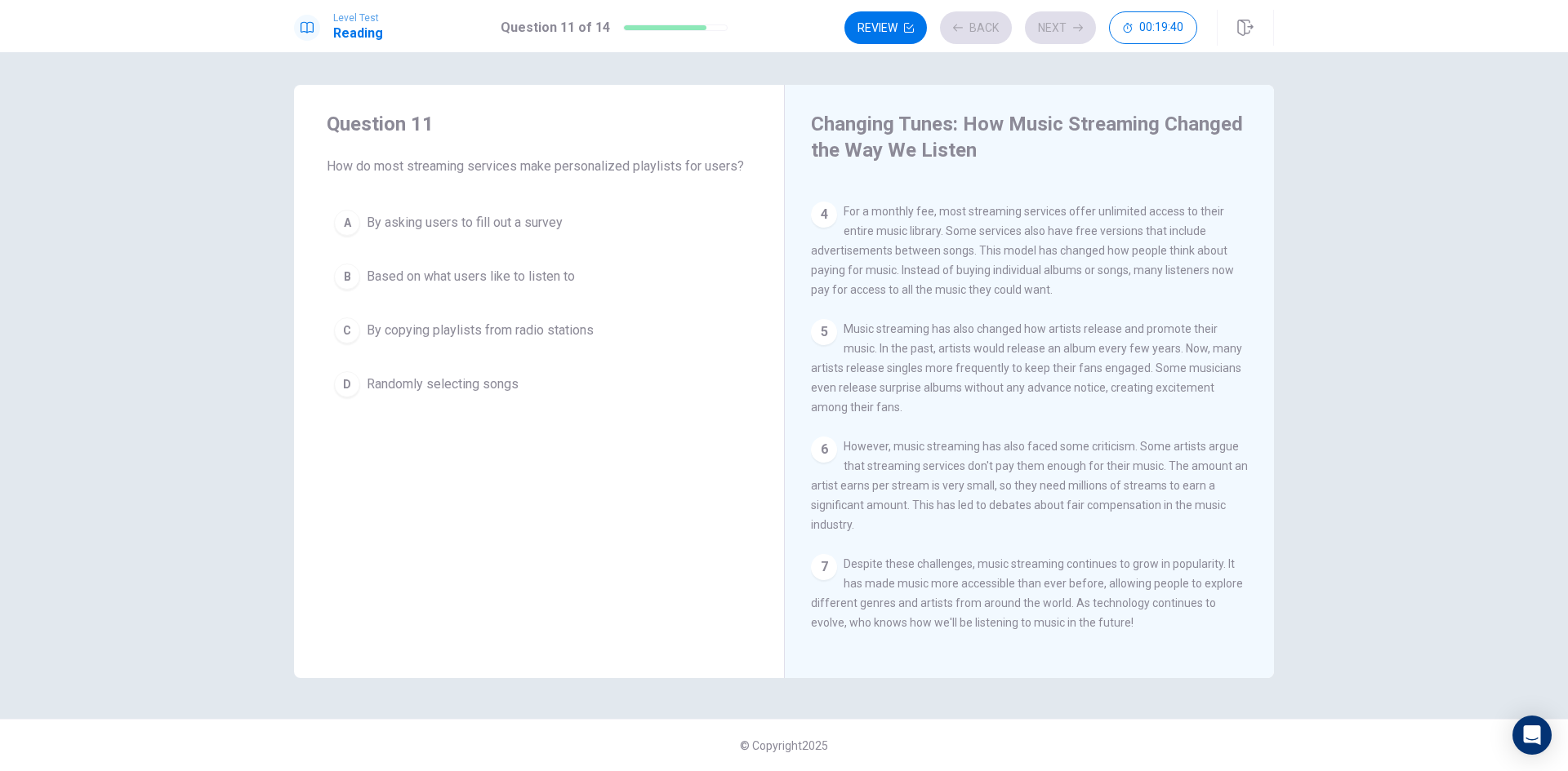
click at [610, 299] on div "A By asking users to fill out a survey B Based on what users like to listen to …" at bounding box center [539, 303] width 425 height 202
click at [619, 281] on button "B Based on what users like to listen to" at bounding box center [539, 276] width 425 height 41
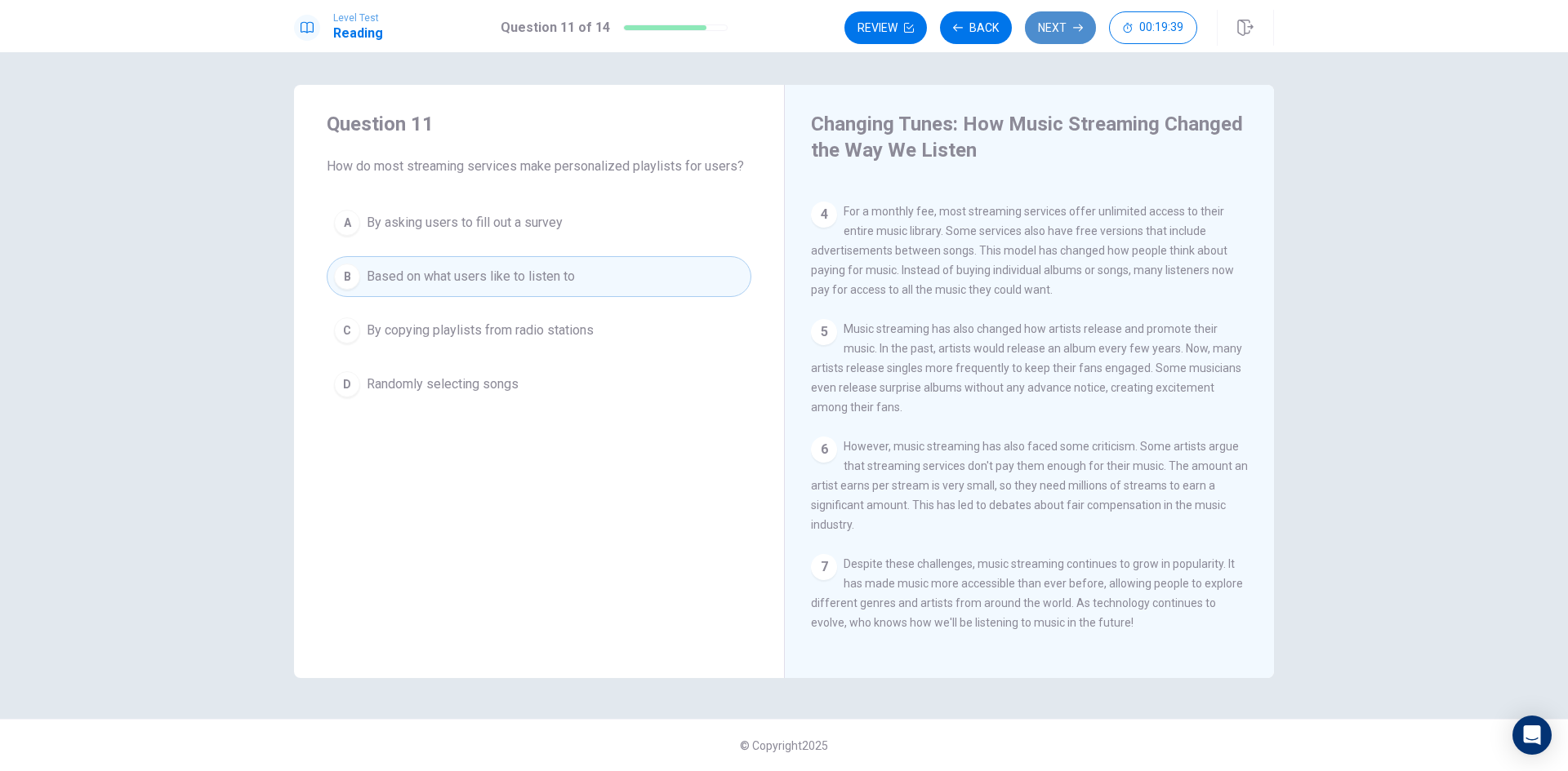
click at [1081, 30] on icon "button" at bounding box center [1078, 27] width 10 height 10
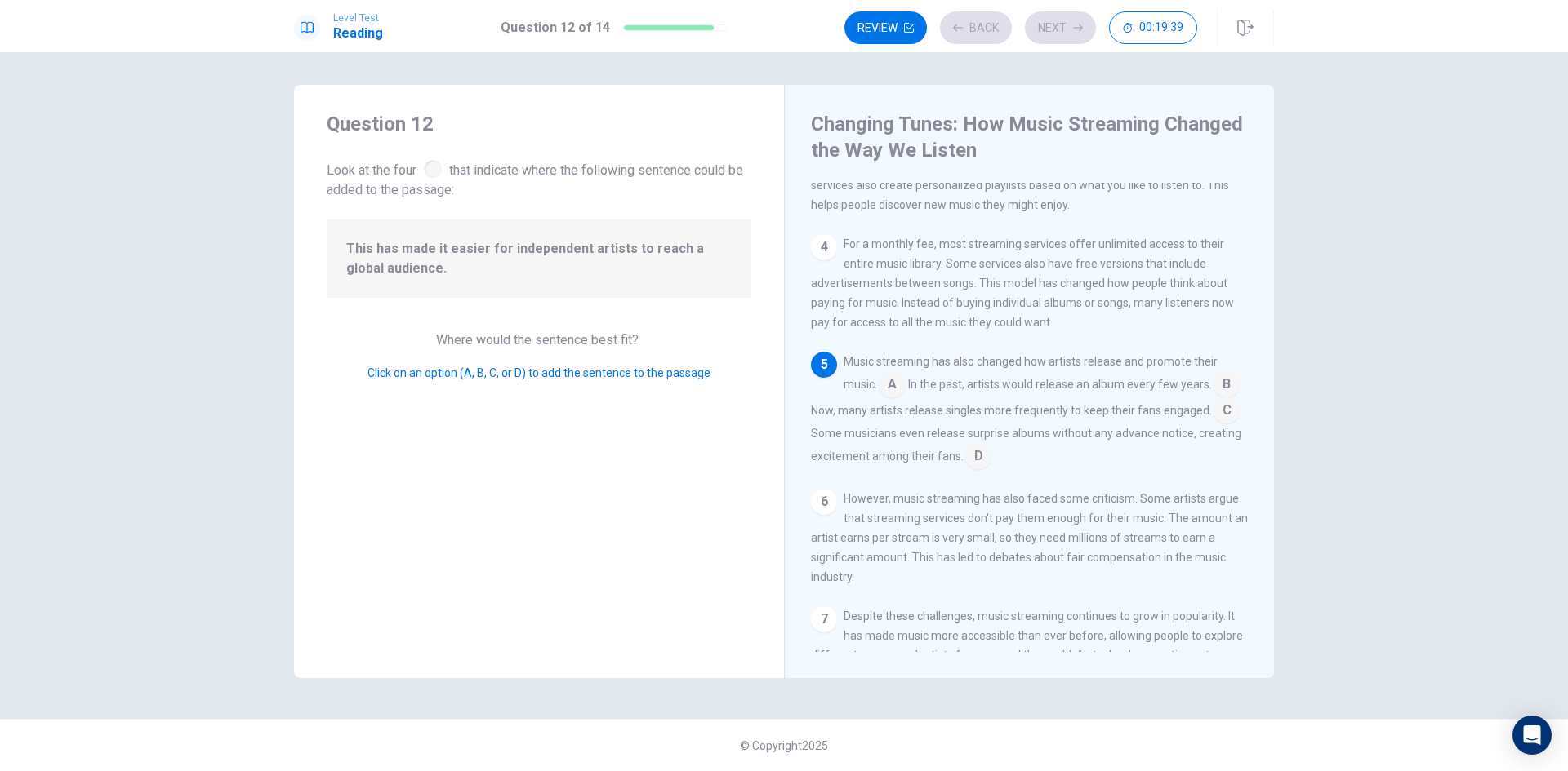
scroll to position [284, 0]
click at [991, 469] on input at bounding box center [979, 456] width 27 height 26
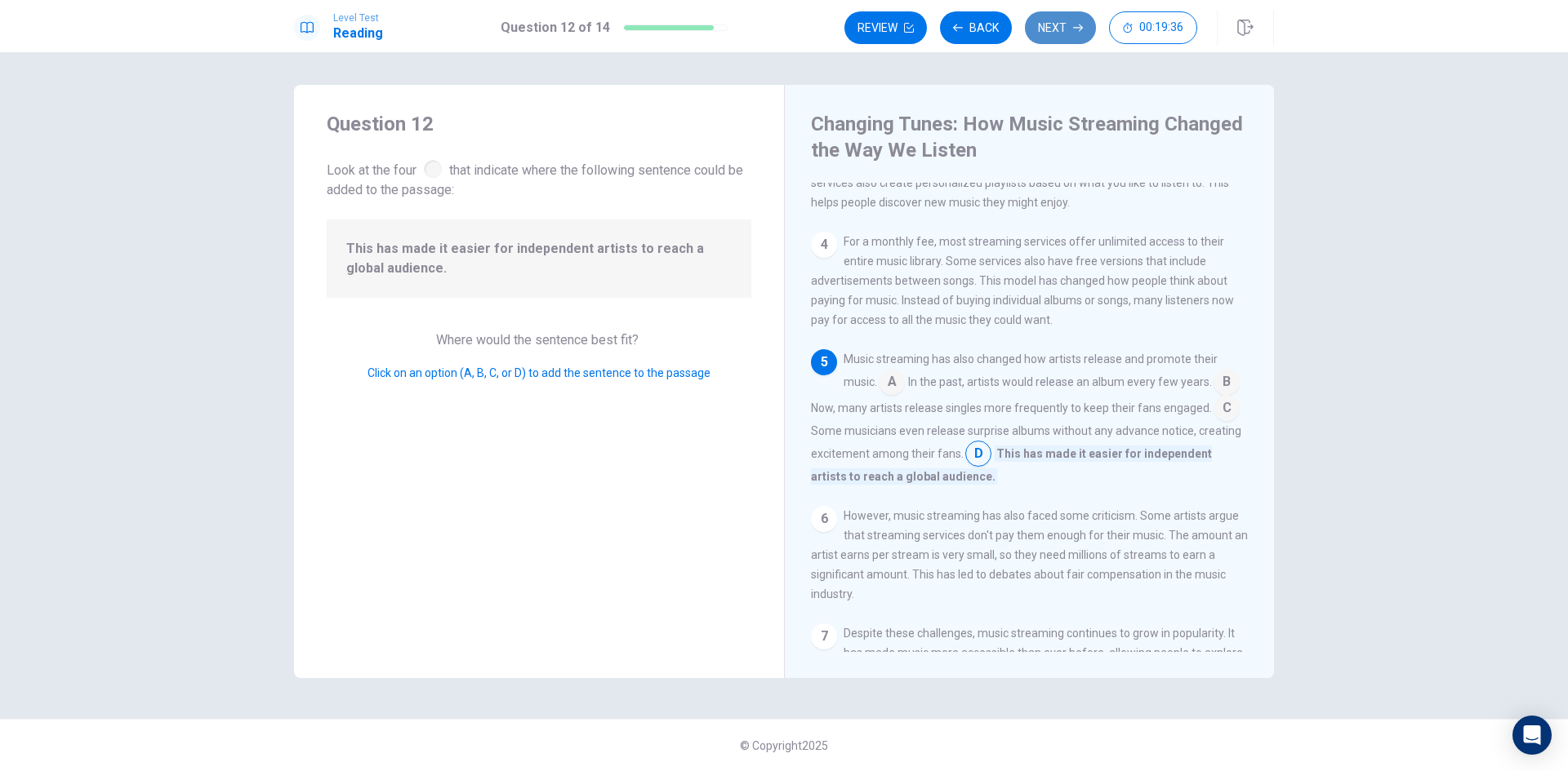
click at [1057, 37] on button "Next" at bounding box center [1060, 27] width 71 height 33
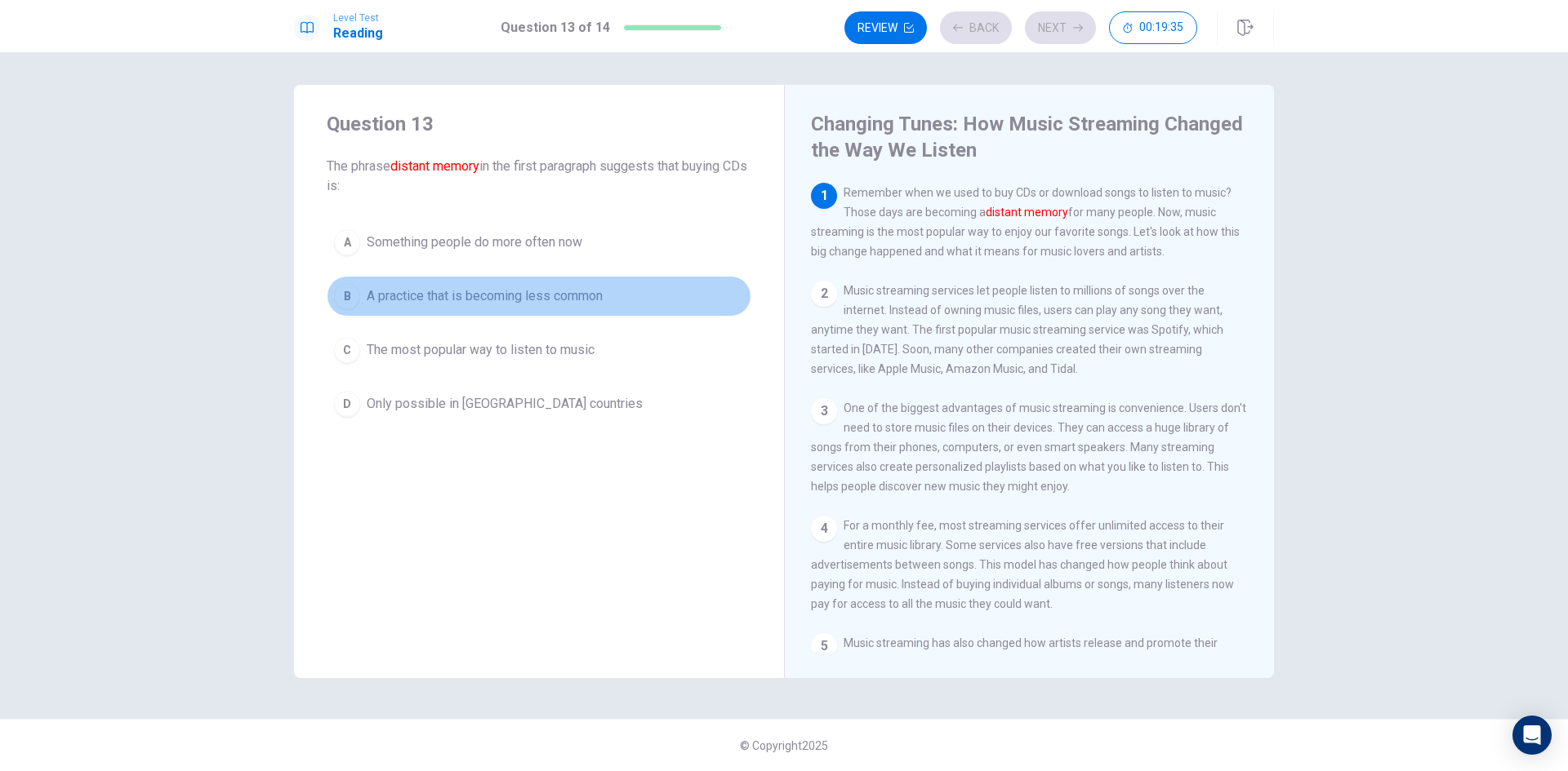
click at [540, 295] on span "A practice that is becoming less common" at bounding box center [484, 296] width 236 height 19
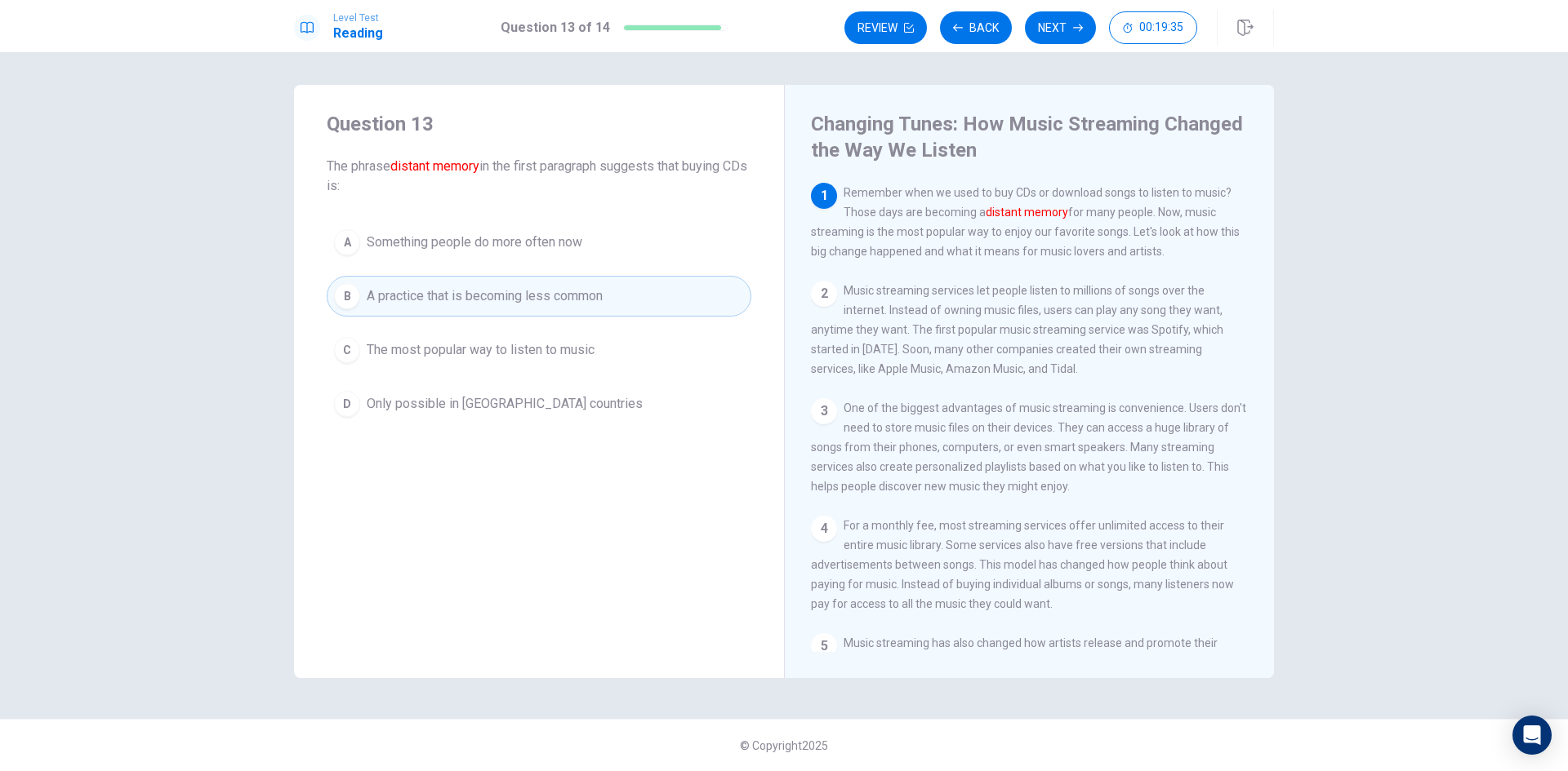
click at [1053, 44] on div "Review Back Next 00:19:35" at bounding box center [1059, 27] width 429 height 36
click at [1064, 34] on button "Next" at bounding box center [1060, 27] width 71 height 33
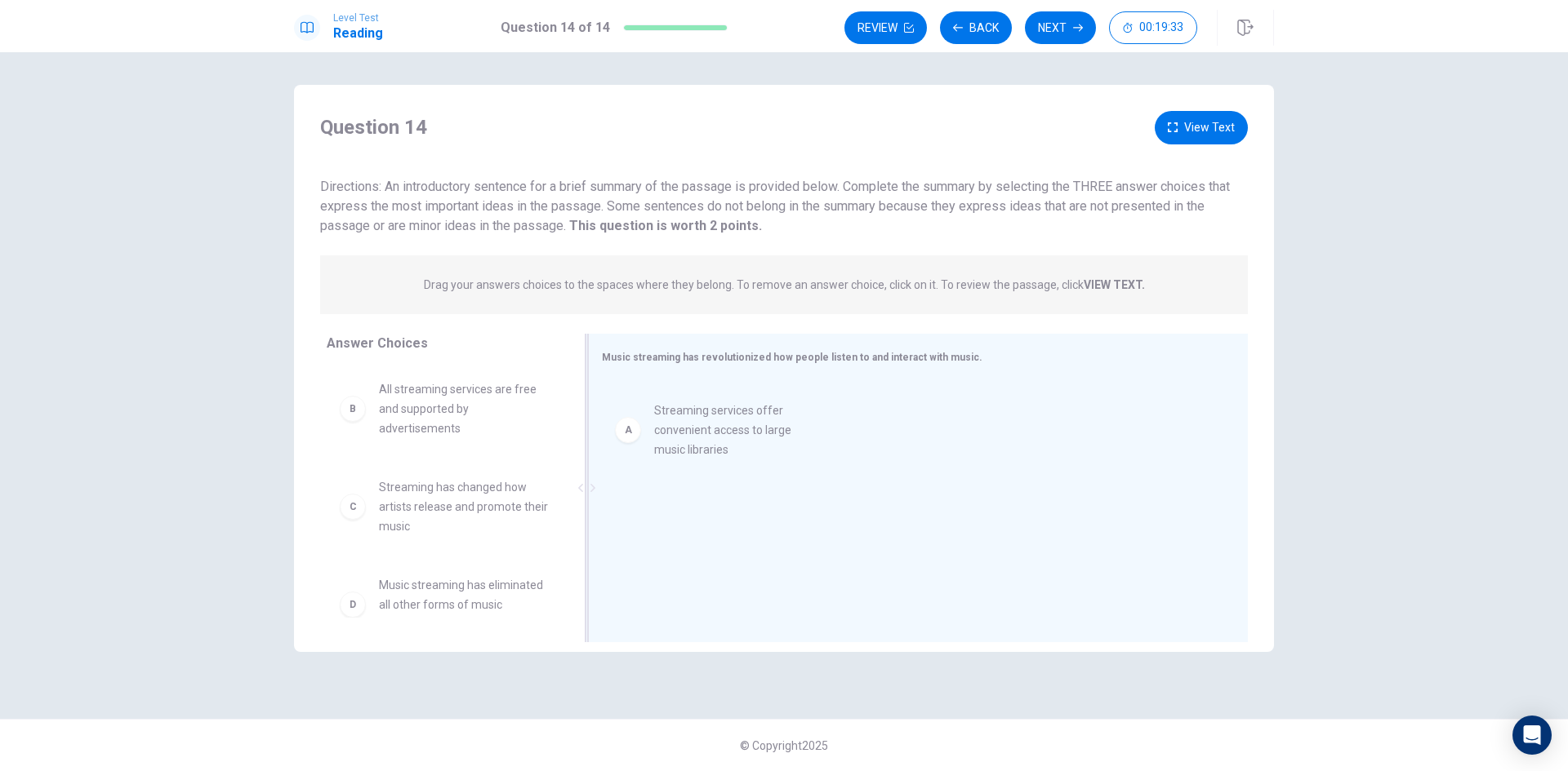
drag, startPoint x: 496, startPoint y: 428, endPoint x: 779, endPoint y: 451, distance: 283.9
drag, startPoint x: 496, startPoint y: 526, endPoint x: 765, endPoint y: 524, distance: 269.0
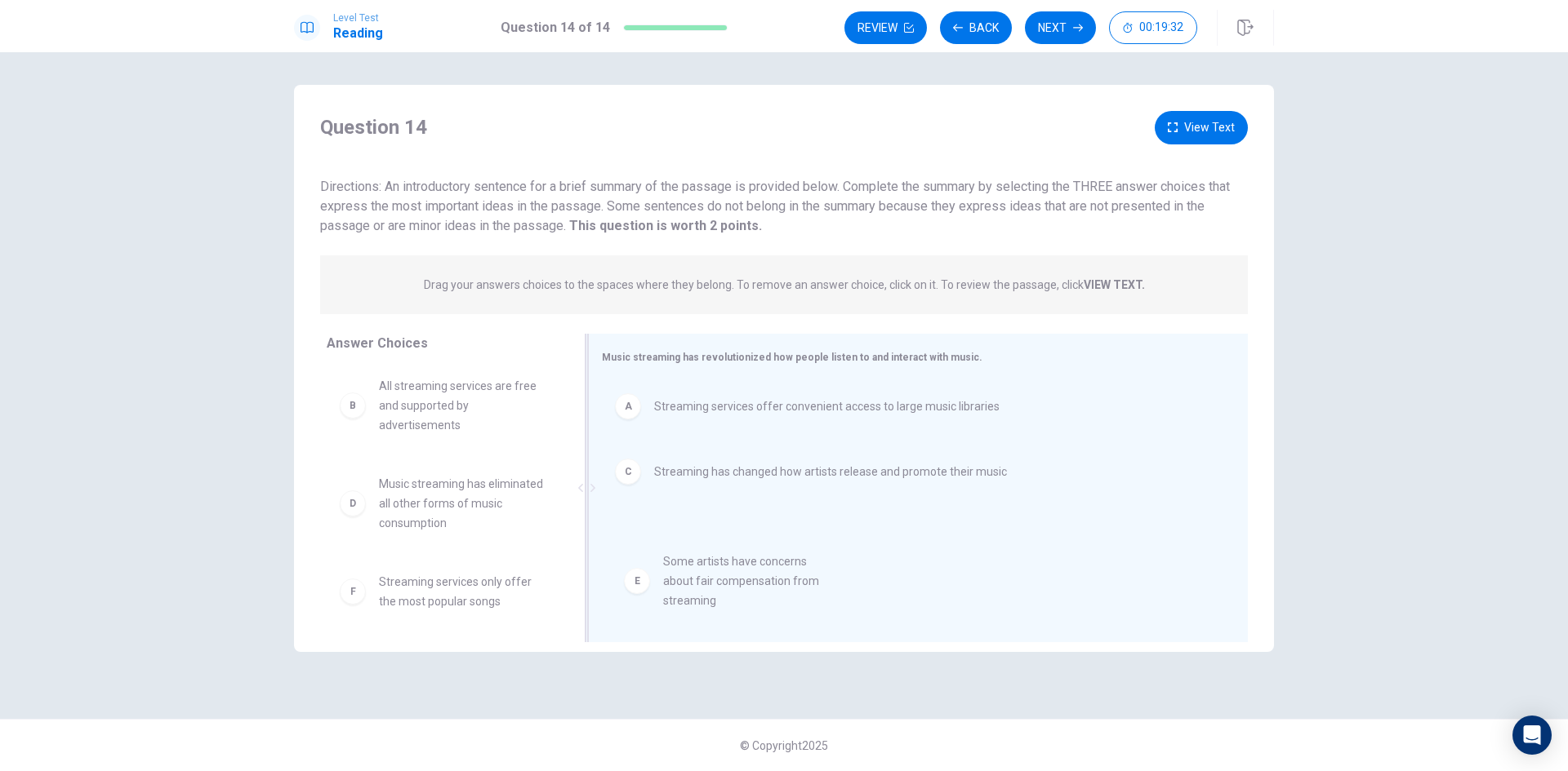
drag, startPoint x: 458, startPoint y: 587, endPoint x: 814, endPoint y: 544, distance: 358.6
click at [1043, 30] on button "Next" at bounding box center [1060, 27] width 71 height 33
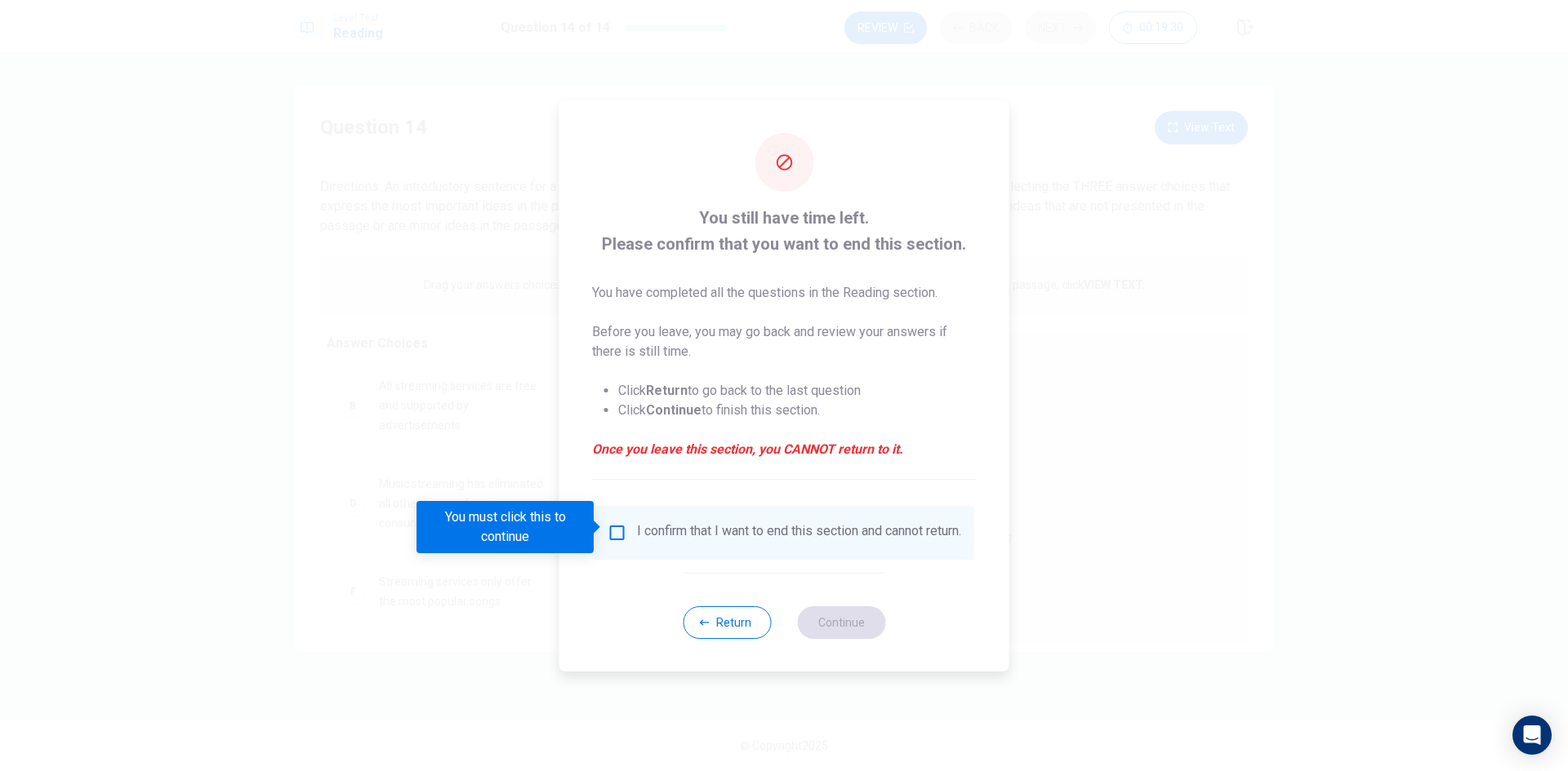
click at [620, 525] on input "You must click this to continue" at bounding box center [617, 533] width 19 height 19
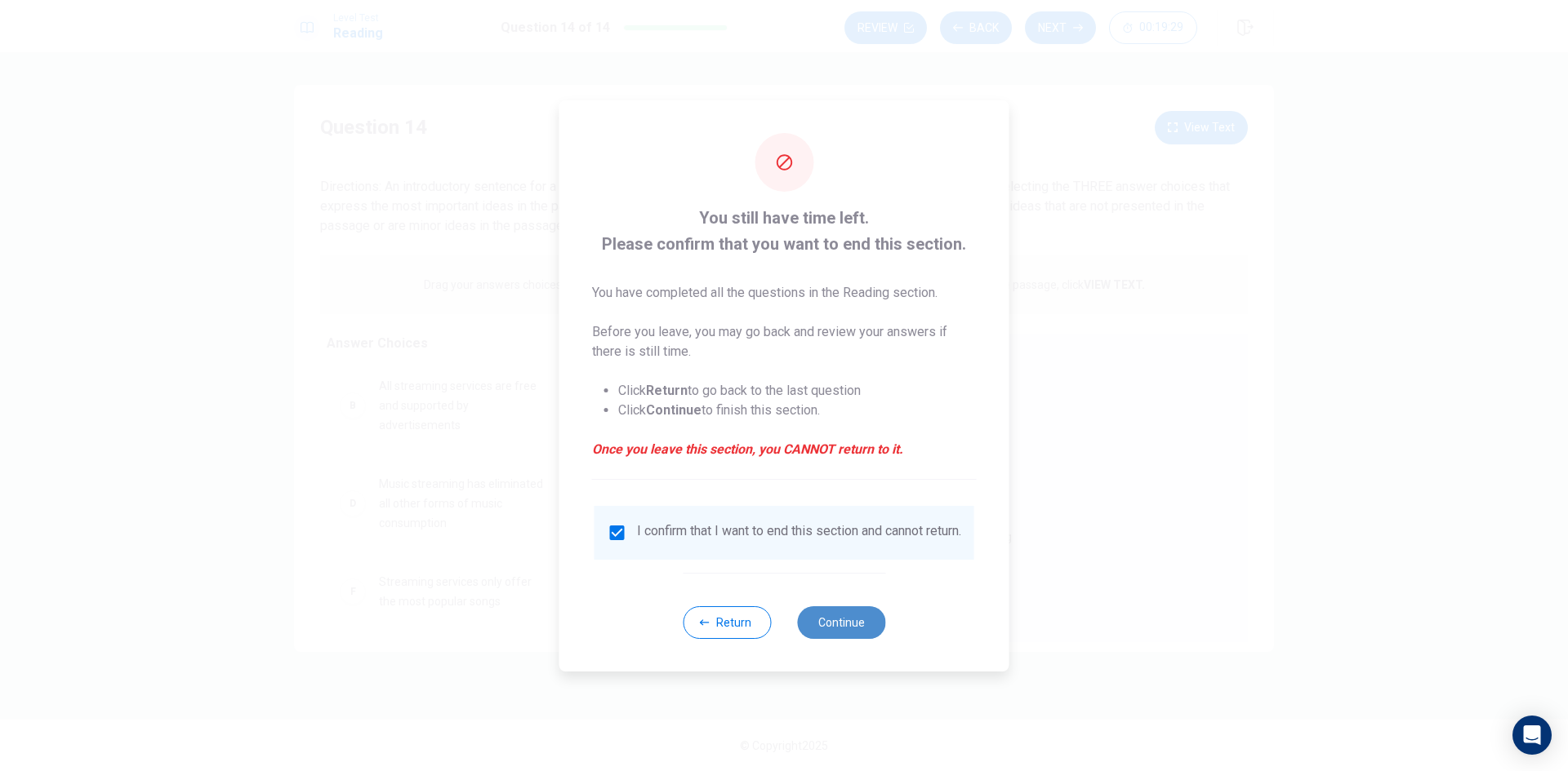
click at [860, 631] on button "Continue" at bounding box center [841, 623] width 88 height 33
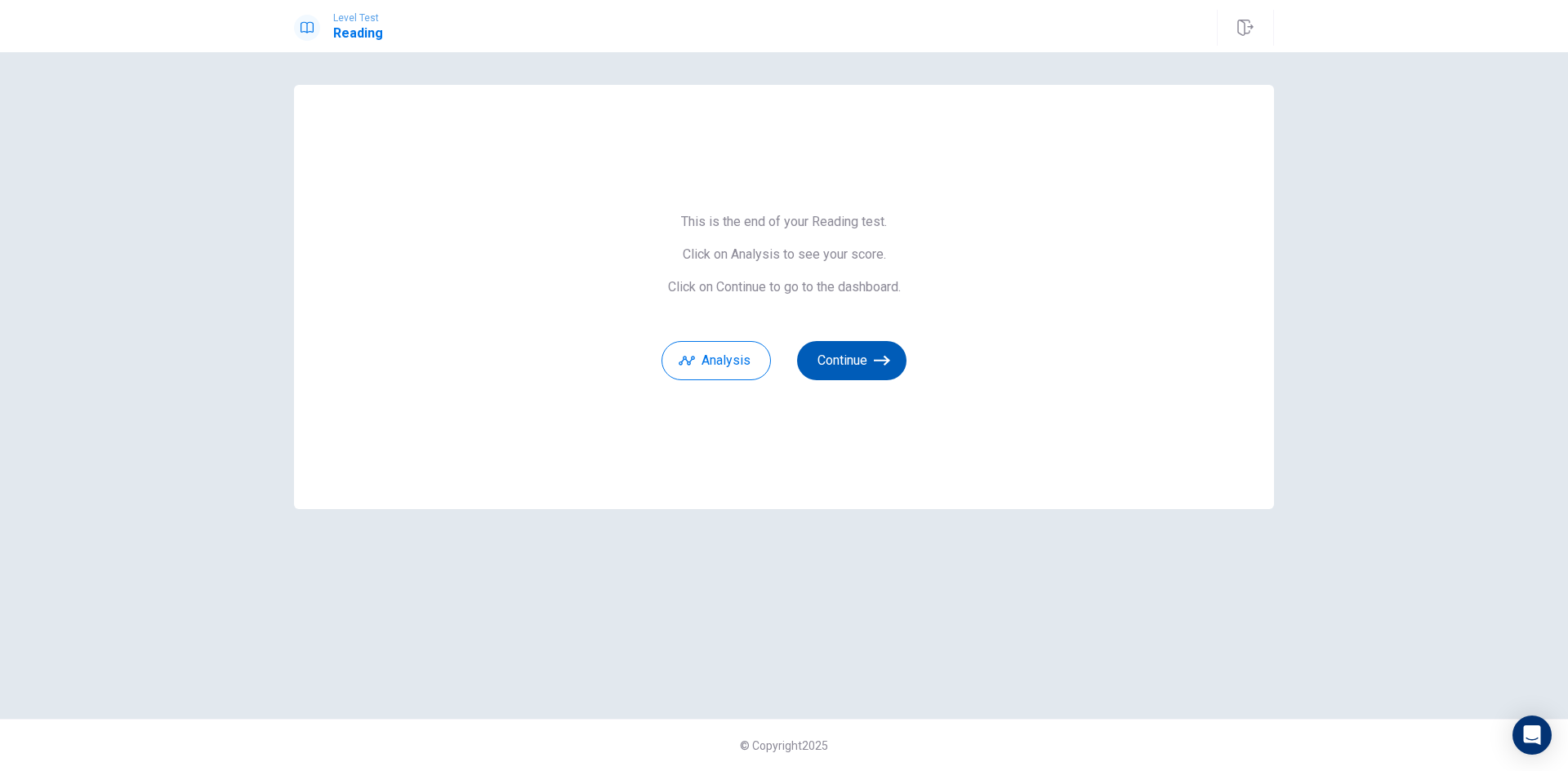
click at [860, 367] on button "Continue" at bounding box center [852, 360] width 110 height 39
